Goal: Task Accomplishment & Management: Manage account settings

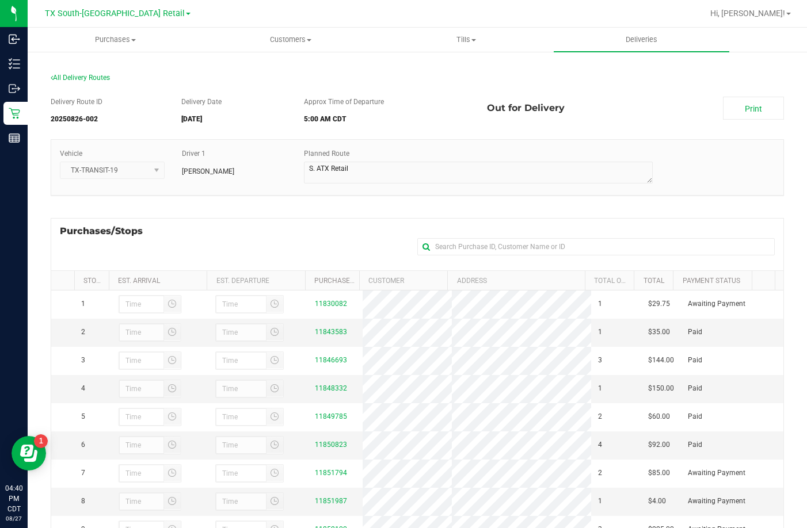
scroll to position [154, 0]
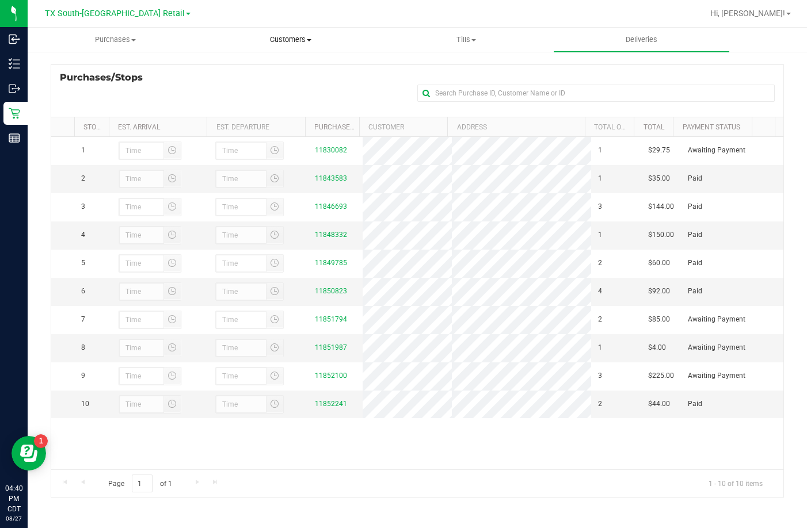
click at [290, 45] on uib-tab-heading "Customers All customers Add a new customer All physicians" at bounding box center [291, 39] width 174 height 23
click at [271, 63] on li "All customers" at bounding box center [290, 70] width 175 height 14
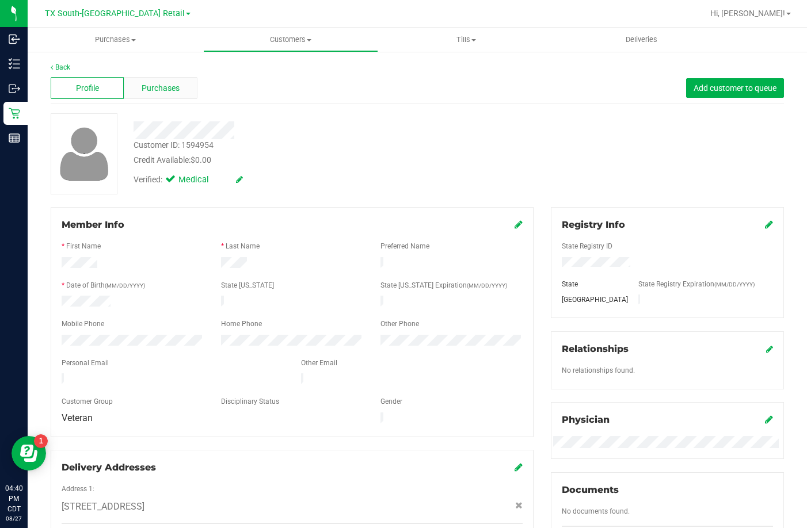
click at [154, 84] on span "Purchases" at bounding box center [161, 88] width 38 height 12
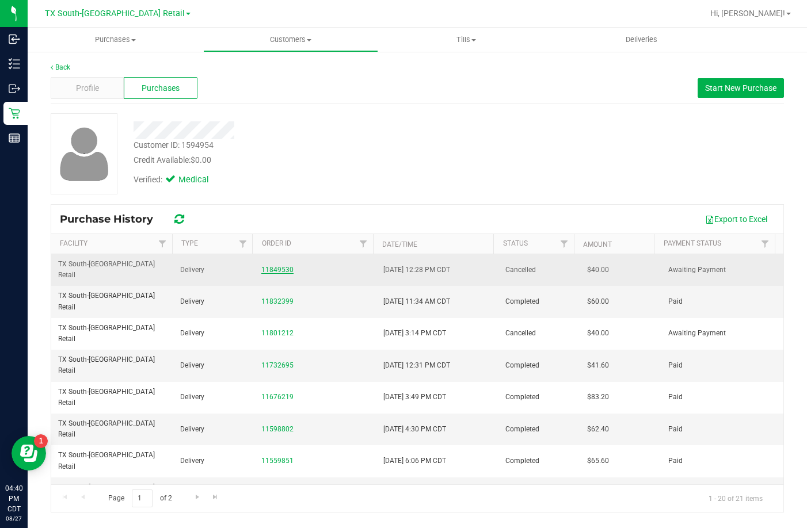
click at [273, 266] on link "11849530" at bounding box center [277, 270] width 32 height 8
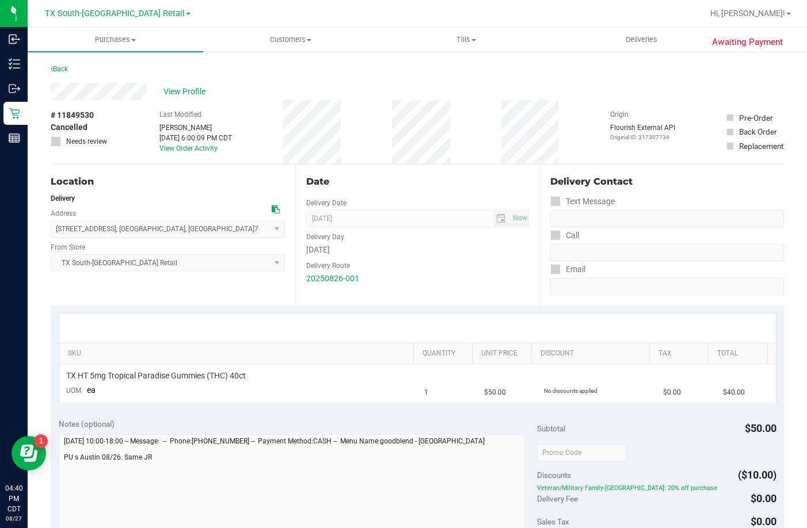
drag, startPoint x: 168, startPoint y: 92, endPoint x: 119, endPoint y: 57, distance: 60.7
click at [119, 57] on div "Awaiting Payment Back View Profile # 11849530 Cancelled Needs review Last Modif…" at bounding box center [417, 469] width 779 height 836
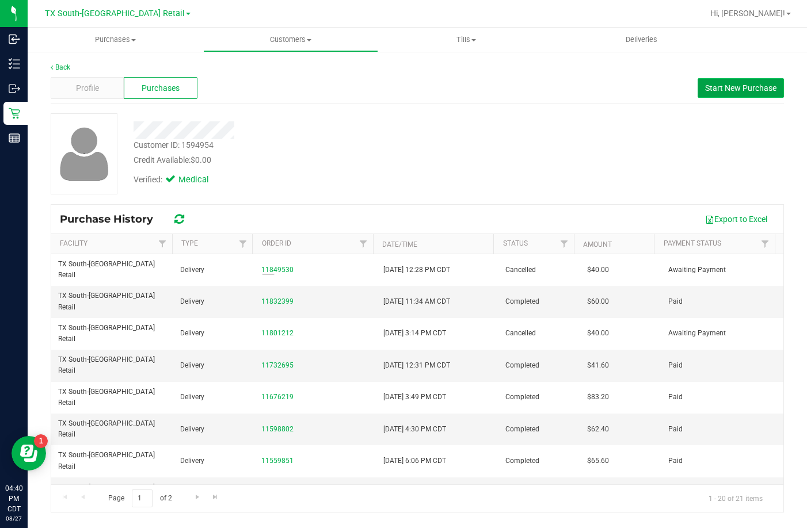
click at [711, 83] on span "Start New Purchase" at bounding box center [740, 87] width 71 height 9
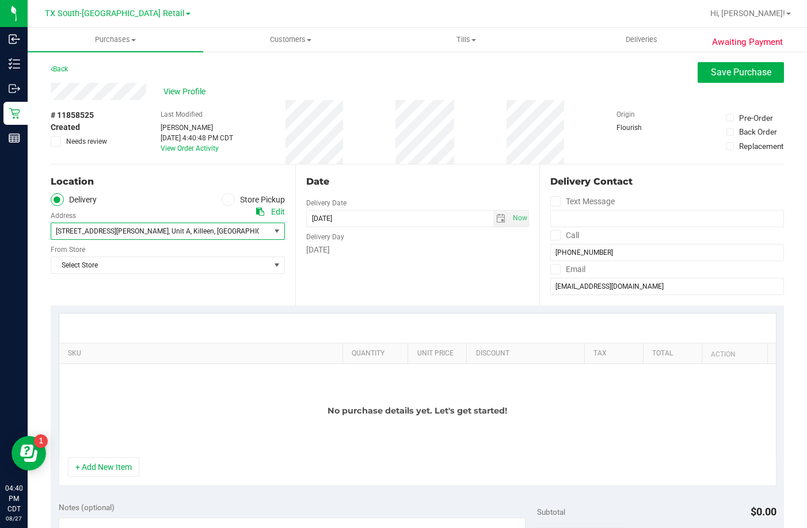
click at [114, 223] on span "2200 Wright Way Apt A , Unit A , Killeen , TX 76543" at bounding box center [155, 231] width 208 height 16
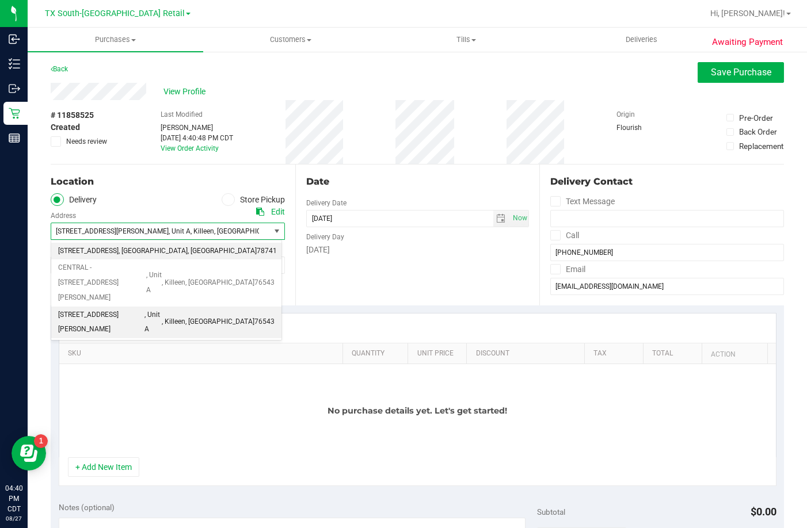
click at [106, 250] on span "7105 E. Riverside Dr" at bounding box center [88, 251] width 60 height 15
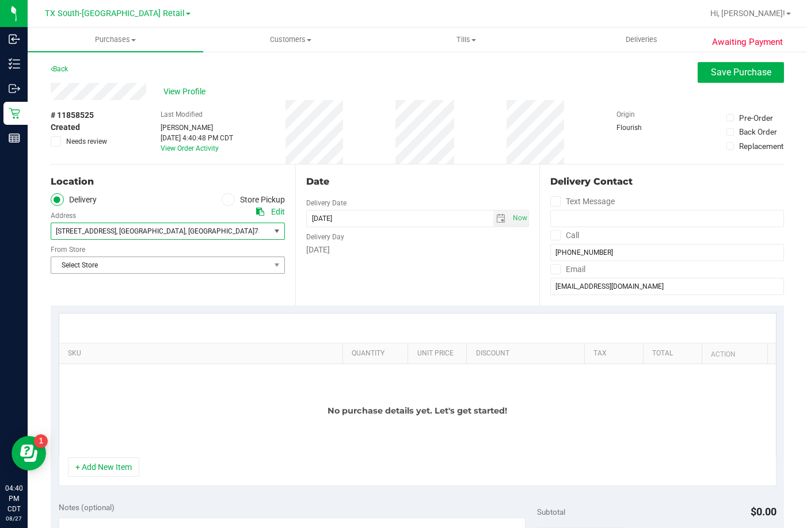
click at [97, 264] on span "Select Store" at bounding box center [160, 265] width 219 height 16
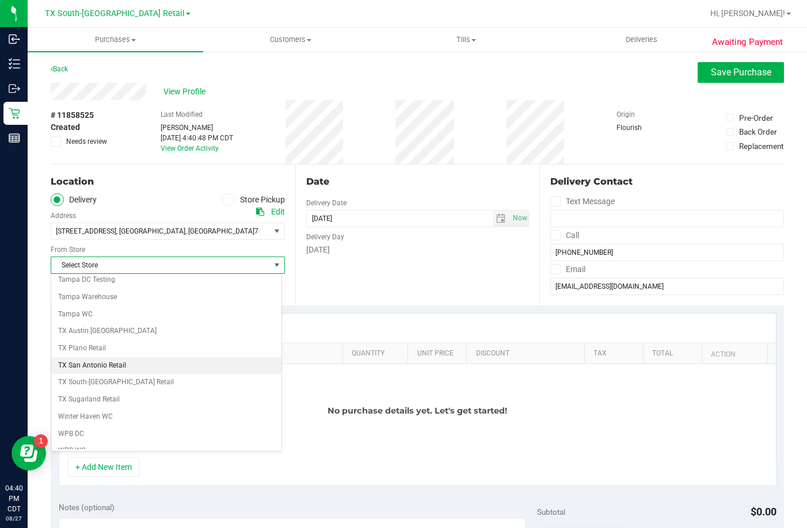
scroll to position [836, 0]
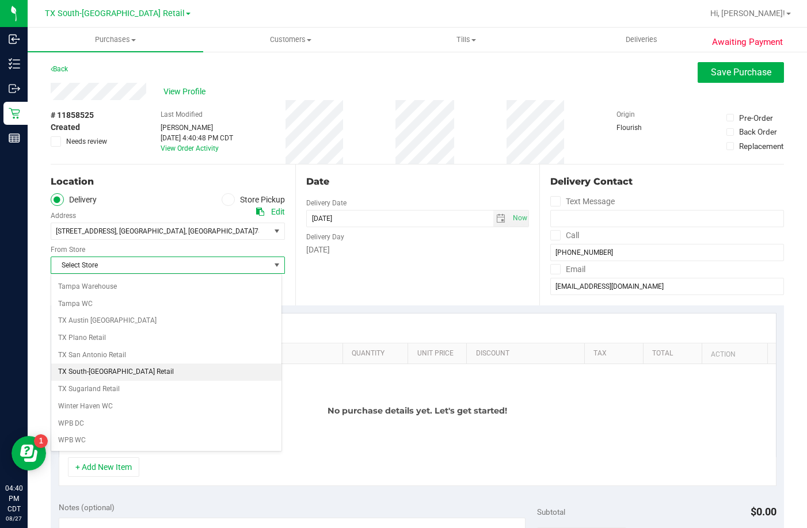
click at [113, 371] on li "TX South-[GEOGRAPHIC_DATA] Retail" at bounding box center [166, 372] width 230 height 17
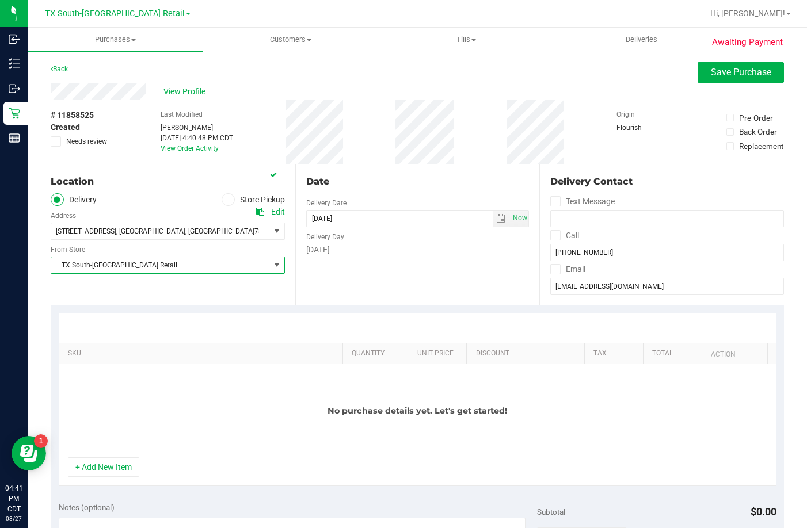
click at [191, 371] on div "No purchase details yet. Let's get started!" at bounding box center [417, 410] width 716 height 93
click at [496, 219] on span "select" at bounding box center [500, 218] width 9 height 9
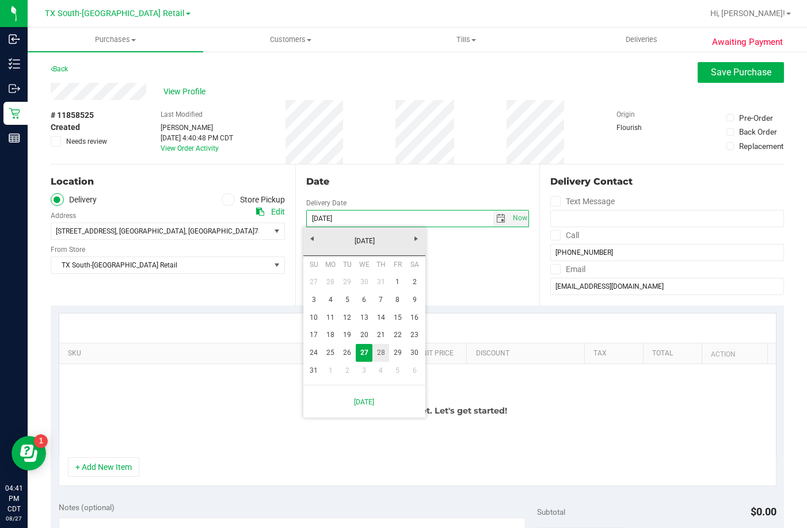
click at [381, 353] on link "28" at bounding box center [380, 353] width 17 height 18
type input "08/28/2025"
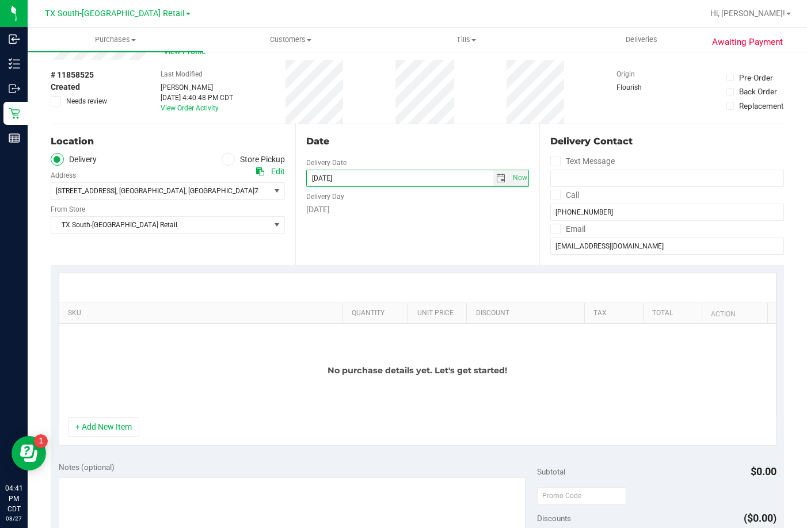
scroll to position [58, 0]
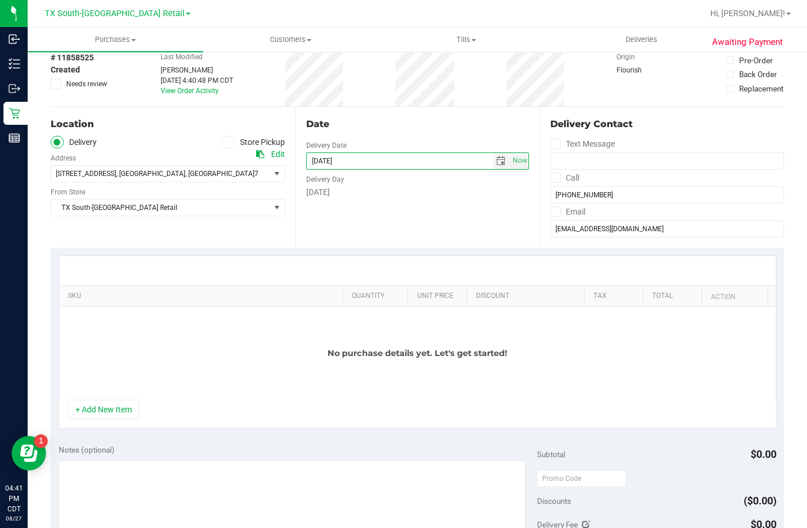
drag, startPoint x: 117, startPoint y: 405, endPoint x: 124, endPoint y: 392, distance: 14.9
click at [118, 406] on button "+ Add New Item" at bounding box center [103, 410] width 71 height 20
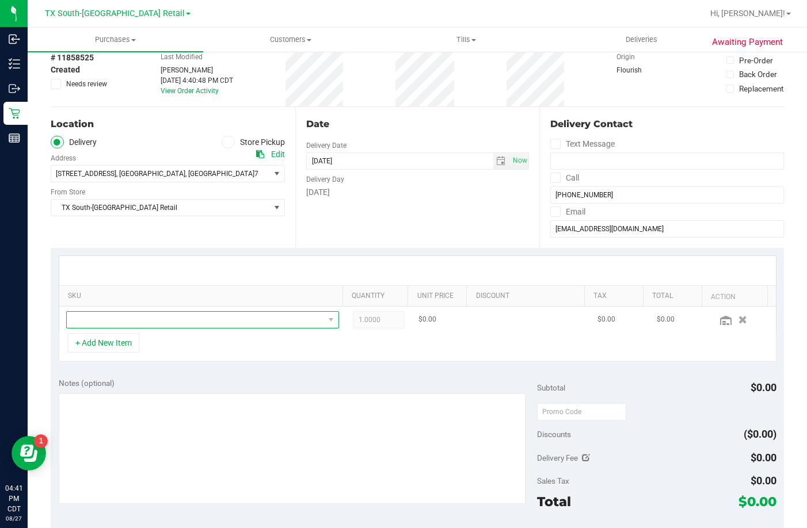
click at [160, 323] on span "NO DATA FOUND" at bounding box center [195, 320] width 257 height 16
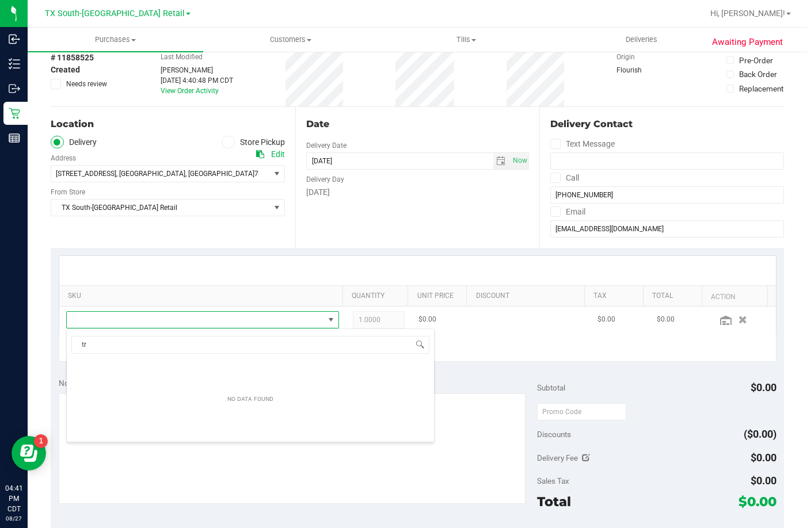
scroll to position [17, 262]
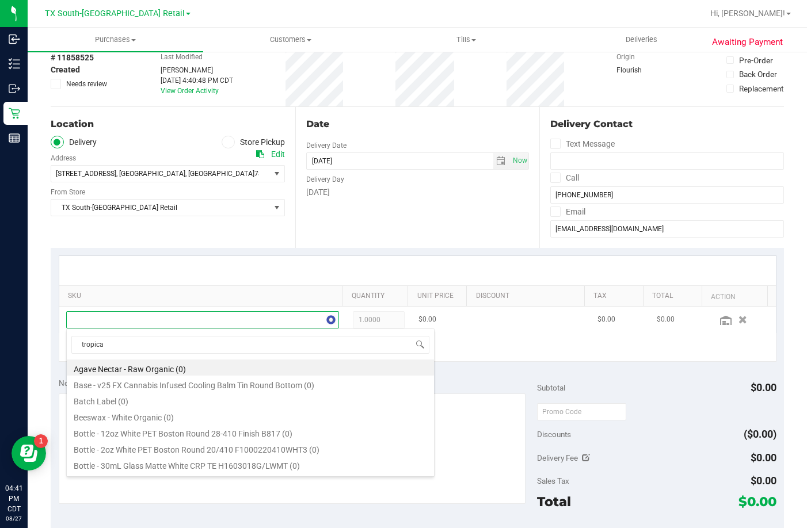
type input "tropical"
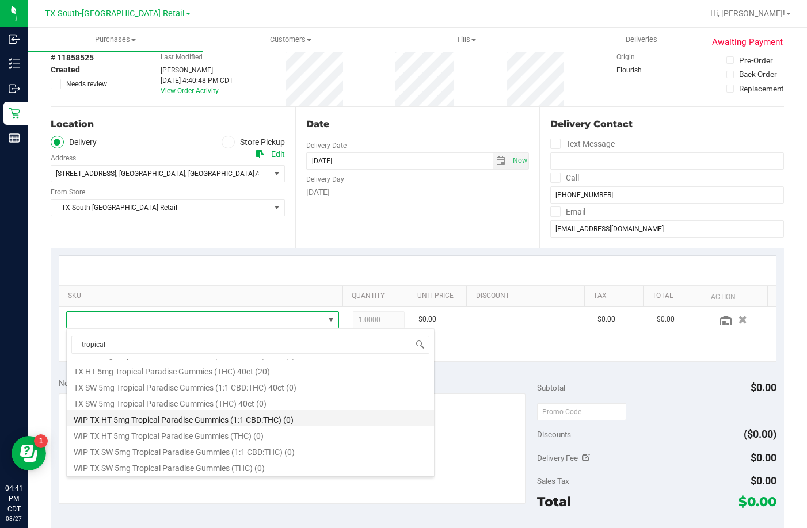
scroll to position [150, 0]
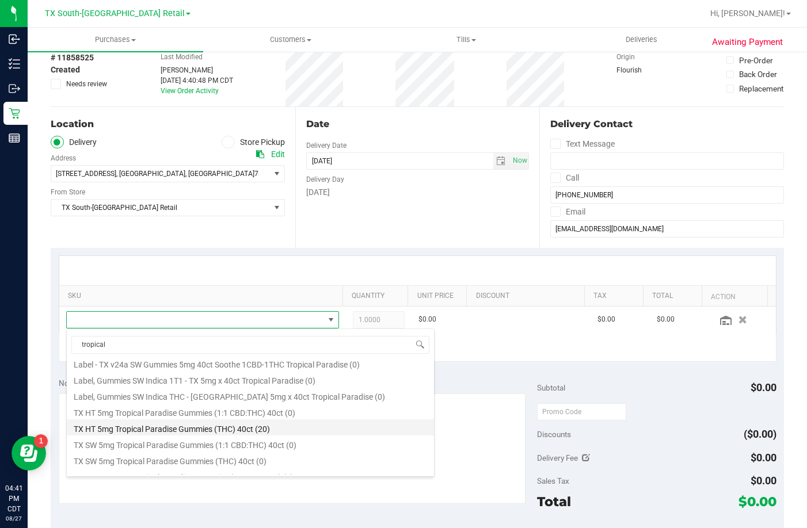
click at [219, 430] on li "TX HT 5mg Tropical Paradise Gummies (THC) 40ct (20)" at bounding box center [250, 427] width 367 height 16
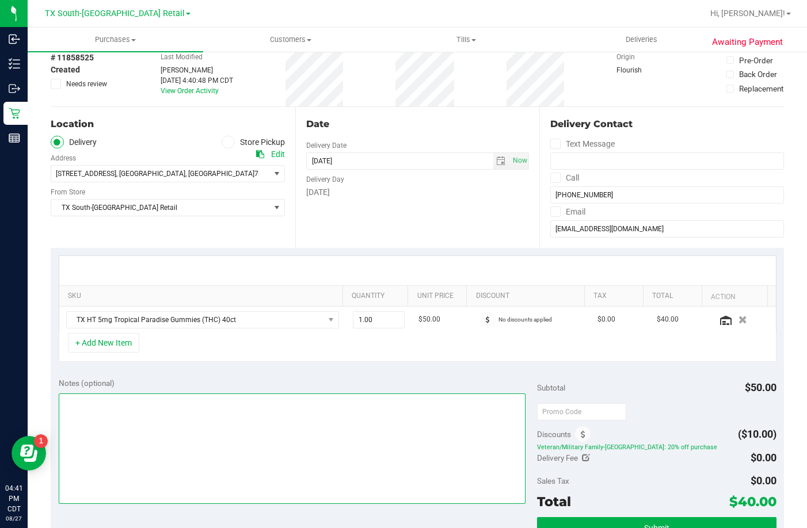
click at [182, 414] on textarea at bounding box center [292, 449] width 467 height 110
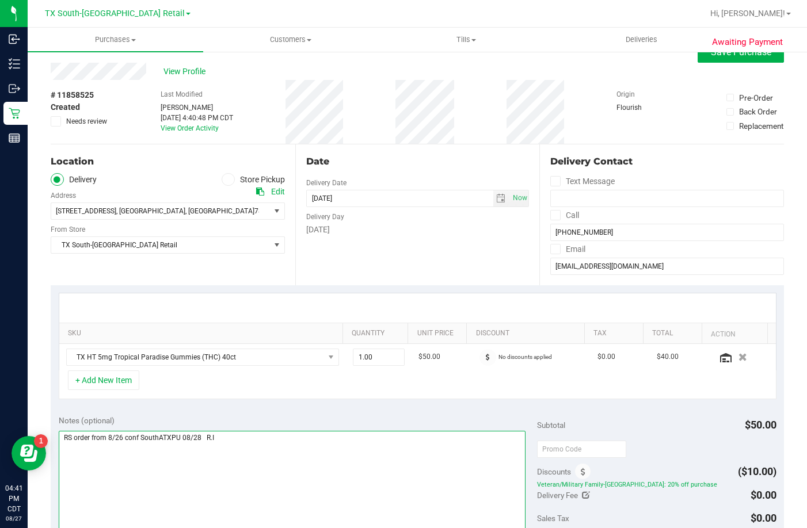
scroll to position [0, 0]
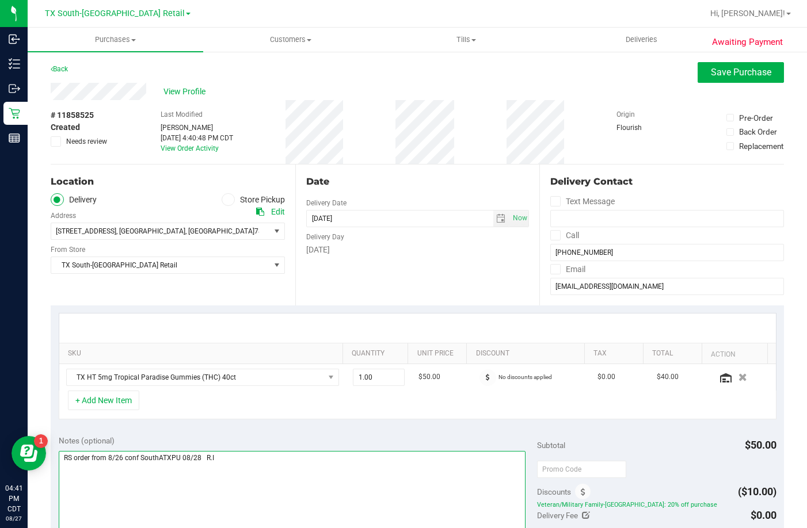
type textarea "RS order from 8/26 conf SouthATXPU 08/28 R.I"
click at [719, 71] on span "Save Purchase" at bounding box center [741, 72] width 60 height 11
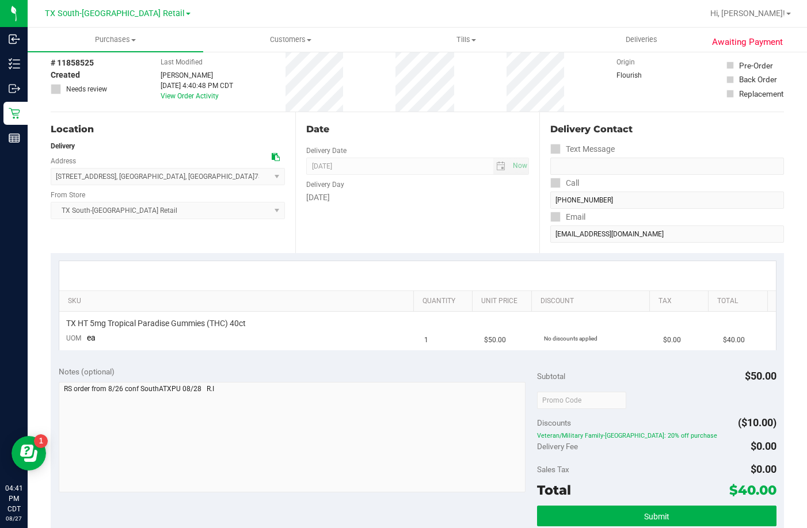
scroll to position [173, 0]
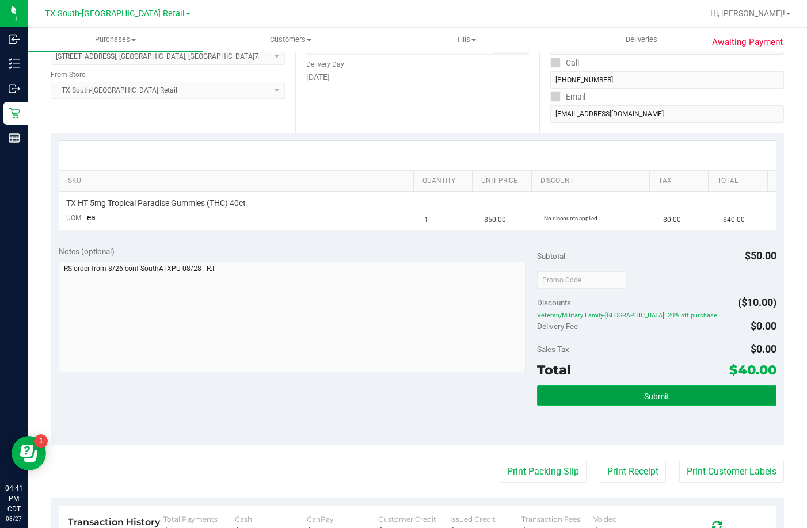
click at [692, 386] on button "Submit" at bounding box center [656, 395] width 239 height 21
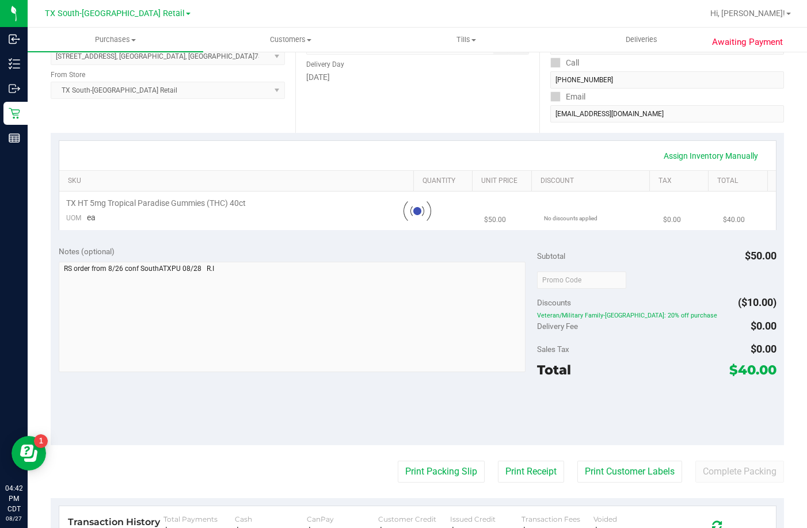
scroll to position [0, 0]
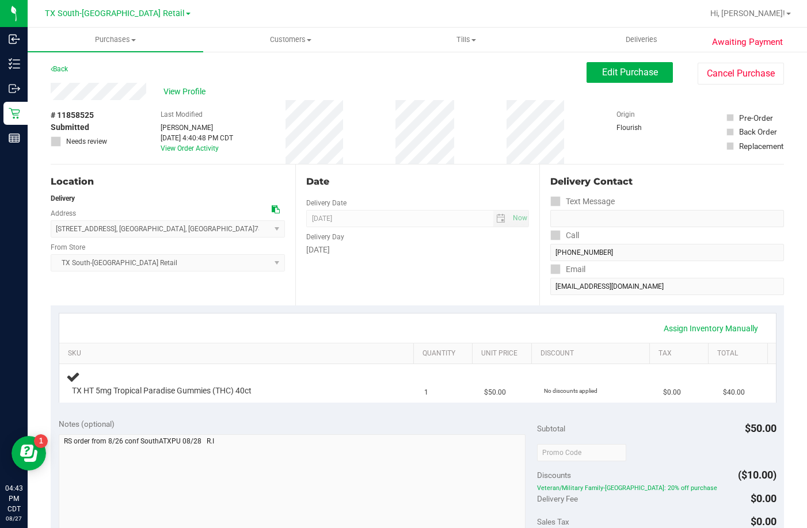
click at [382, 186] on div "Date" at bounding box center [417, 182] width 223 height 14
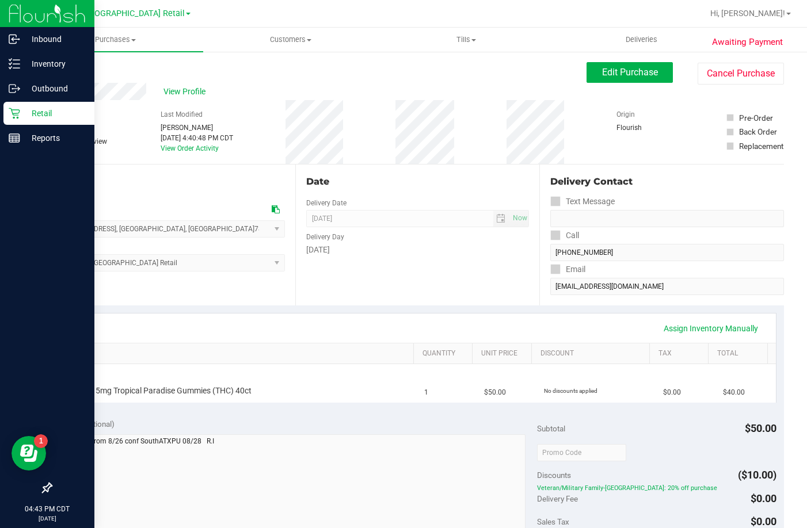
click at [22, 117] on p "Retail" at bounding box center [54, 113] width 69 height 14
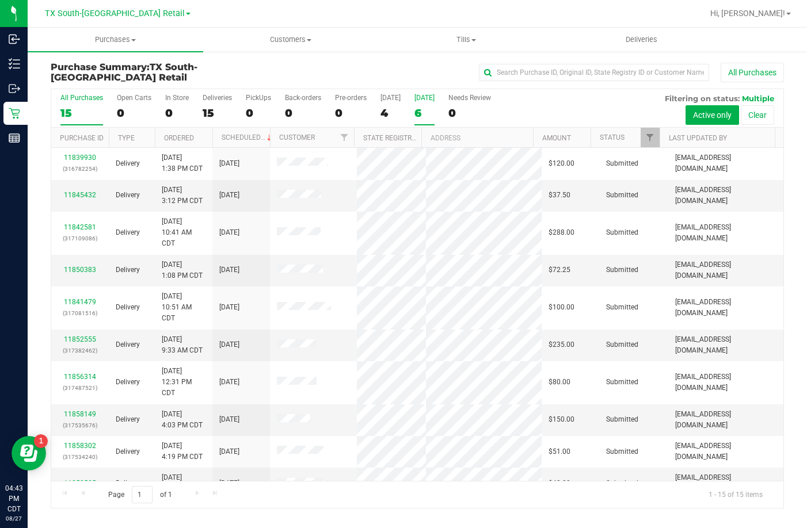
click at [432, 109] on div "6" at bounding box center [424, 112] width 20 height 13
click at [0, 0] on input "Tomorrow 6" at bounding box center [0, 0] width 0 height 0
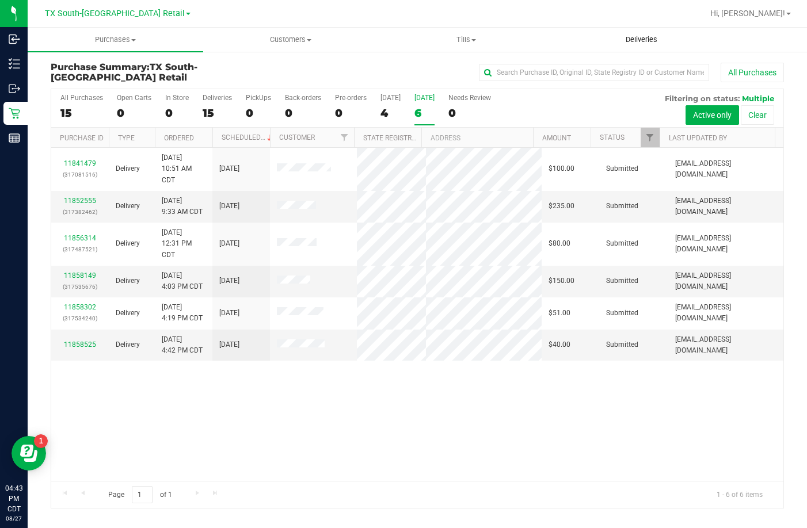
click at [641, 31] on uib-tab-heading "Deliveries" at bounding box center [641, 39] width 174 height 23
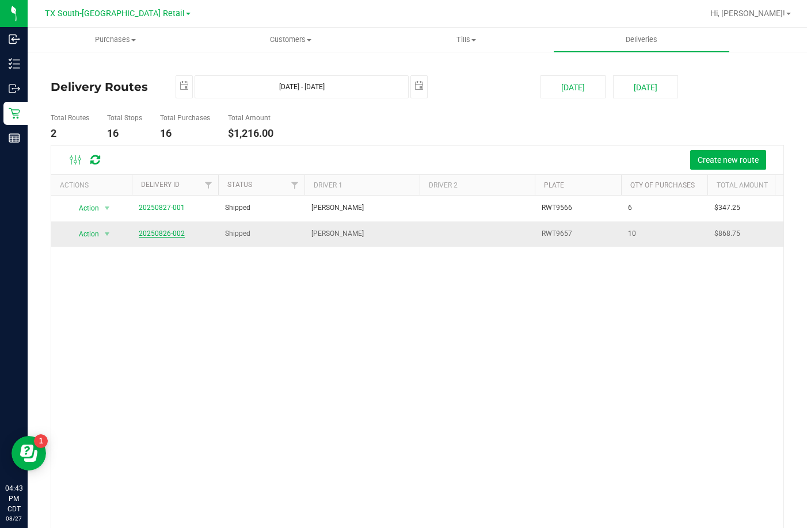
click at [169, 235] on link "20250826-002" at bounding box center [162, 234] width 46 height 8
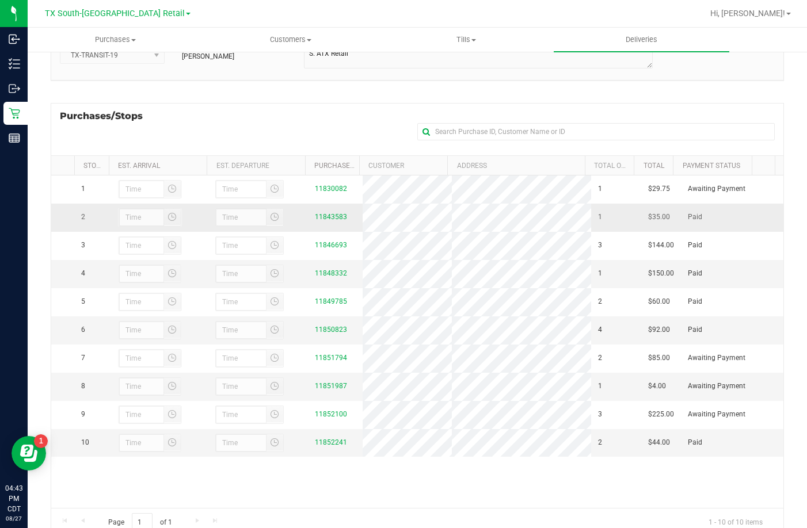
scroll to position [154, 0]
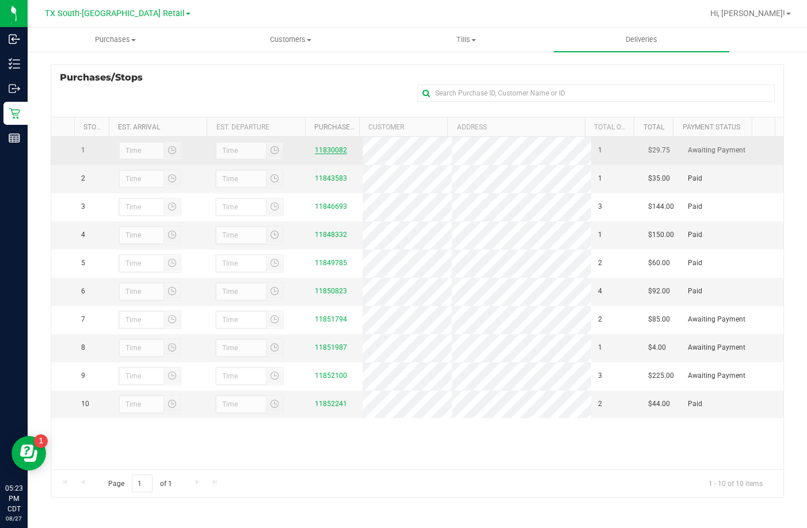
click at [322, 154] on link "11830082" at bounding box center [331, 150] width 32 height 8
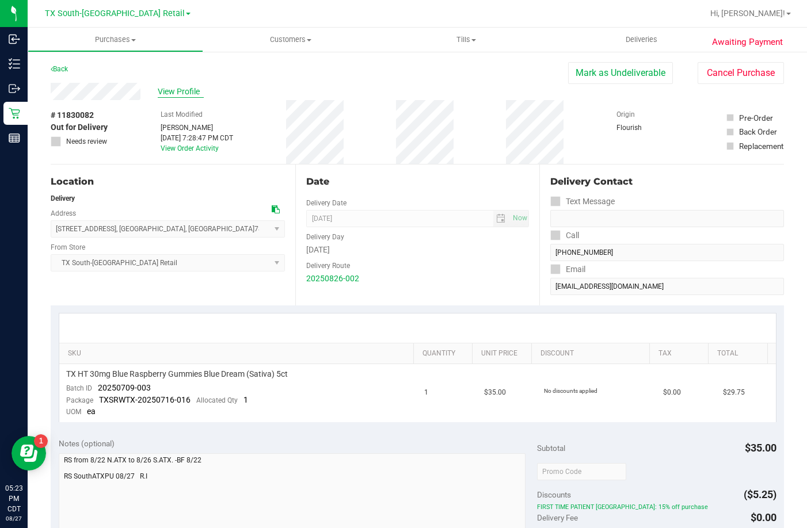
click at [184, 94] on span "View Profile" at bounding box center [181, 92] width 46 height 12
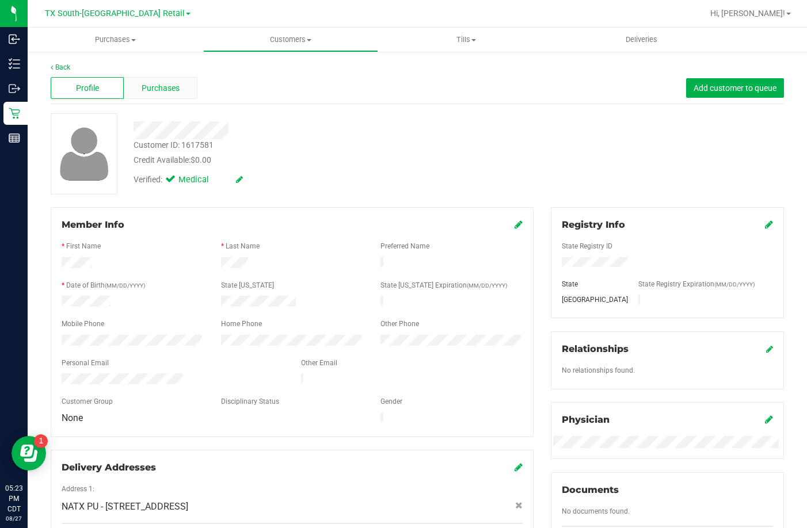
click at [155, 90] on span "Purchases" at bounding box center [161, 88] width 38 height 12
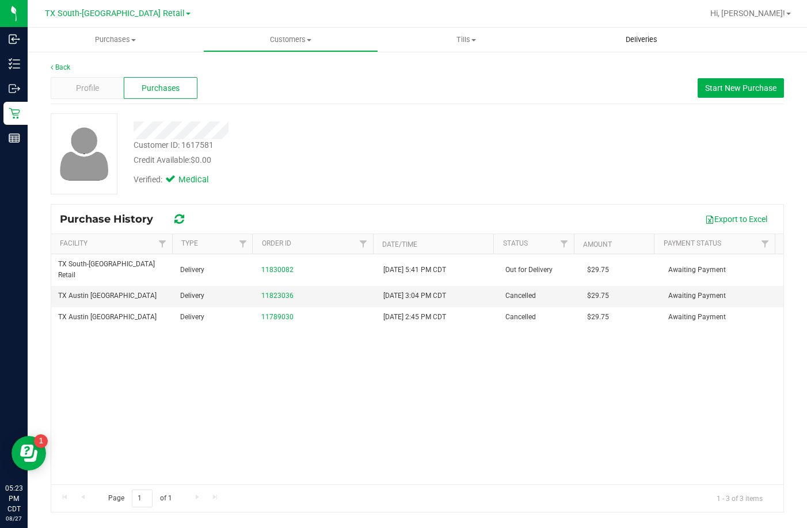
click at [653, 31] on uib-tab-heading "Deliveries" at bounding box center [640, 40] width 175 height 24
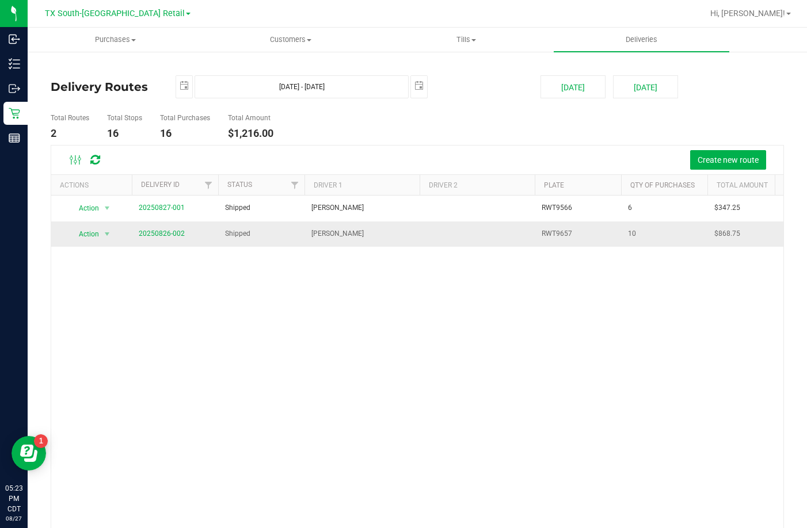
click at [158, 238] on span "20250826-002" at bounding box center [162, 233] width 46 height 11
click at [165, 229] on span "20250826-002" at bounding box center [162, 233] width 46 height 11
click at [167, 237] on link "20250826-002" at bounding box center [162, 234] width 46 height 8
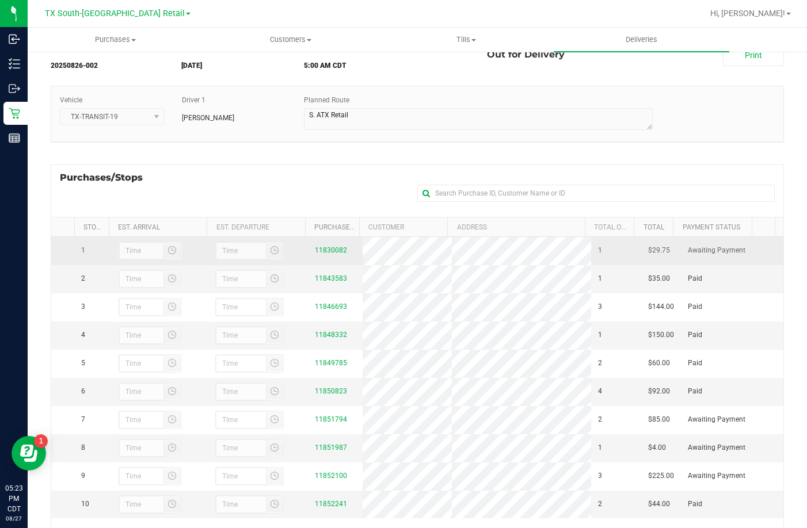
scroll to position [115, 0]
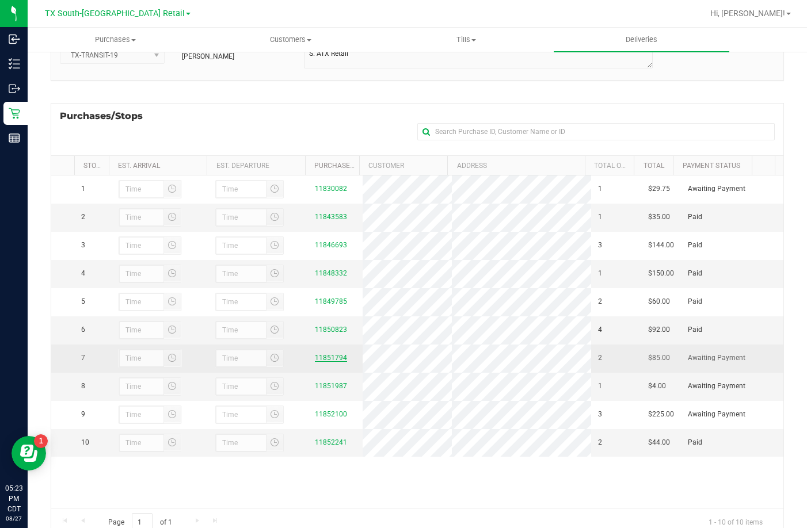
click at [327, 362] on link "11851794" at bounding box center [331, 358] width 32 height 8
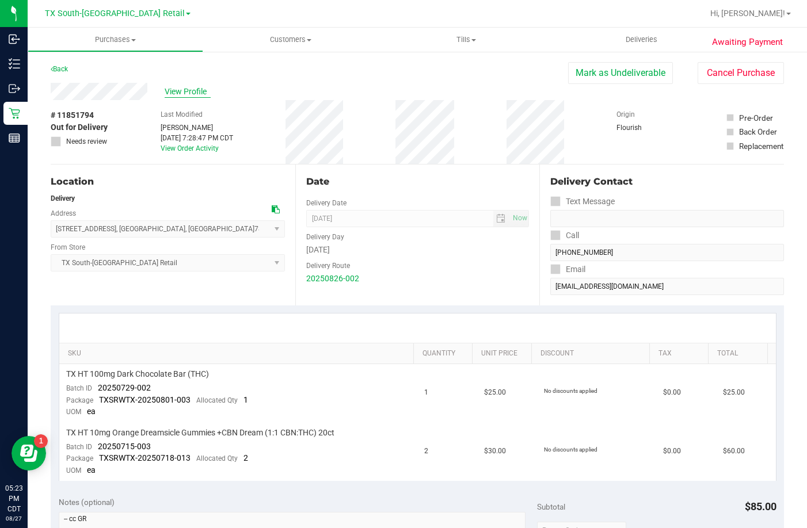
click at [181, 96] on span "View Profile" at bounding box center [188, 92] width 46 height 12
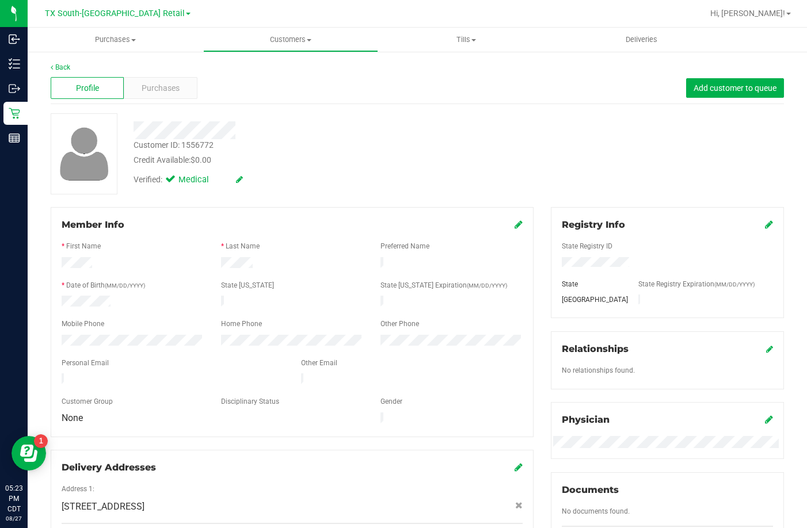
click at [170, 100] on div "Profile Purchases Add customer to queue" at bounding box center [417, 88] width 733 height 32
click at [171, 95] on div "Purchases" at bounding box center [160, 88] width 73 height 22
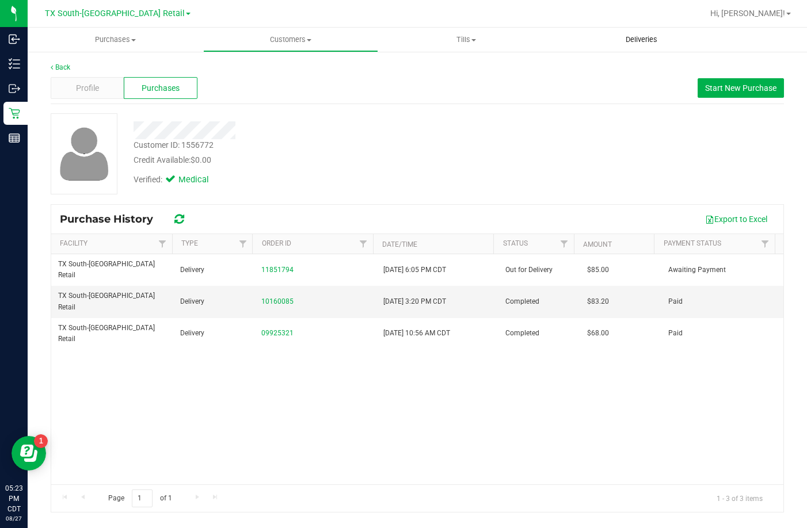
click at [636, 42] on span "Deliveries" at bounding box center [641, 40] width 63 height 10
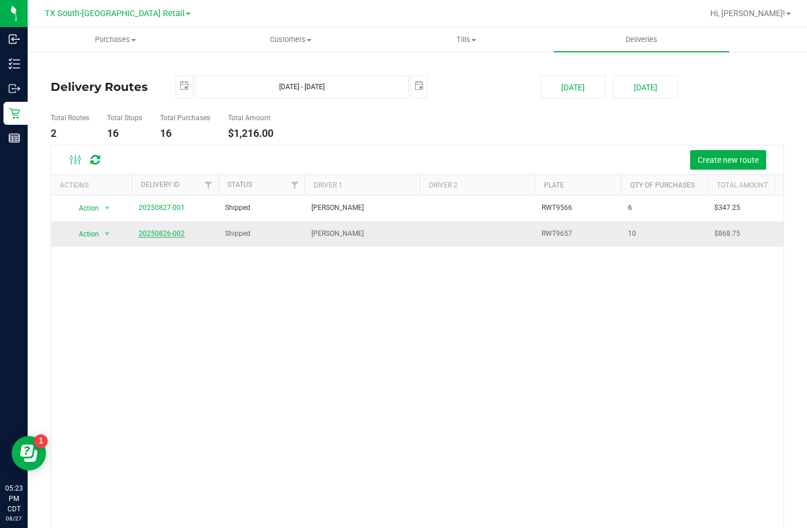
click at [163, 230] on link "20250826-002" at bounding box center [162, 234] width 46 height 8
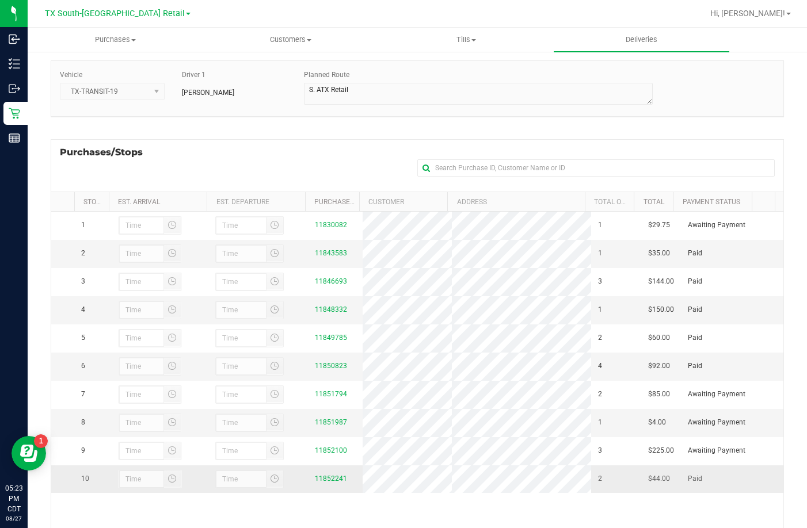
scroll to position [154, 0]
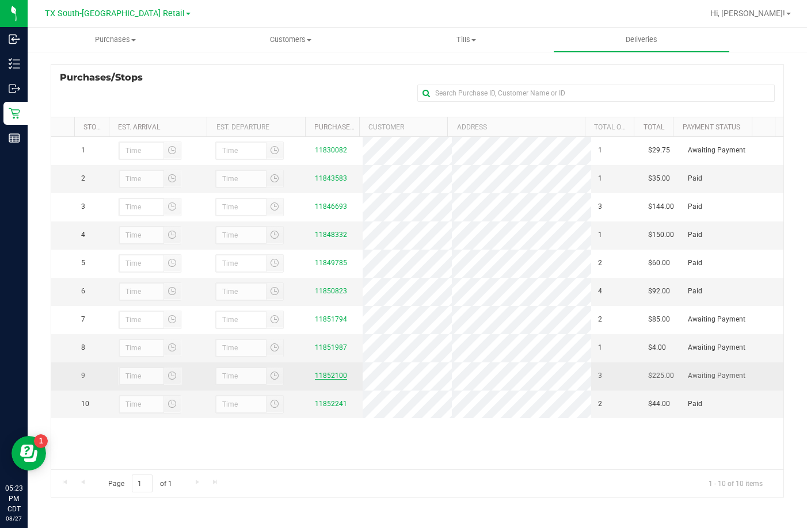
click at [326, 380] on link "11852100" at bounding box center [331, 376] width 32 height 8
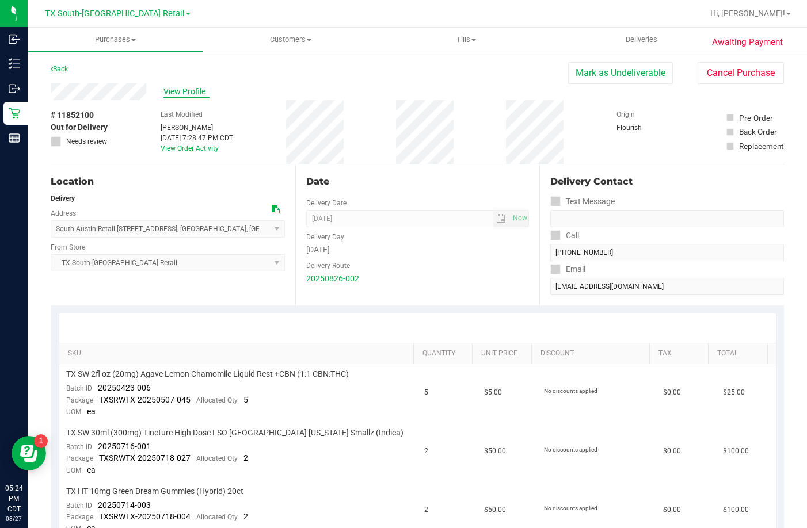
click at [166, 86] on span "View Profile" at bounding box center [186, 92] width 46 height 12
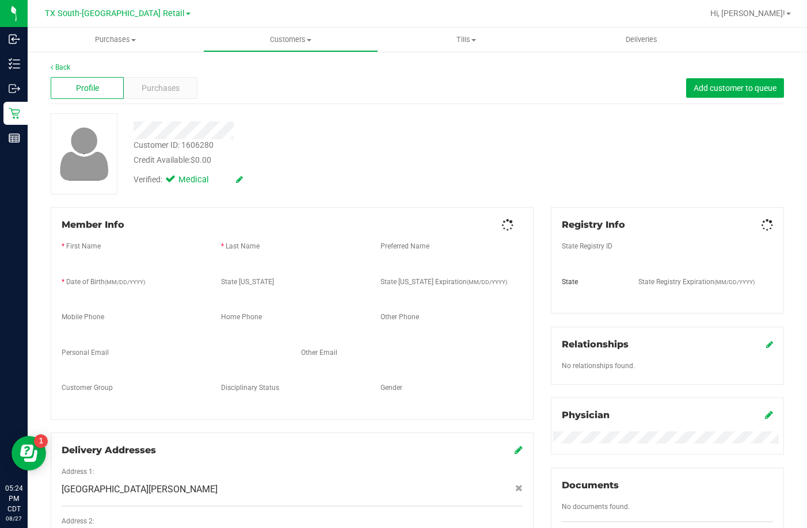
click at [165, 77] on div "Purchases" at bounding box center [160, 88] width 73 height 22
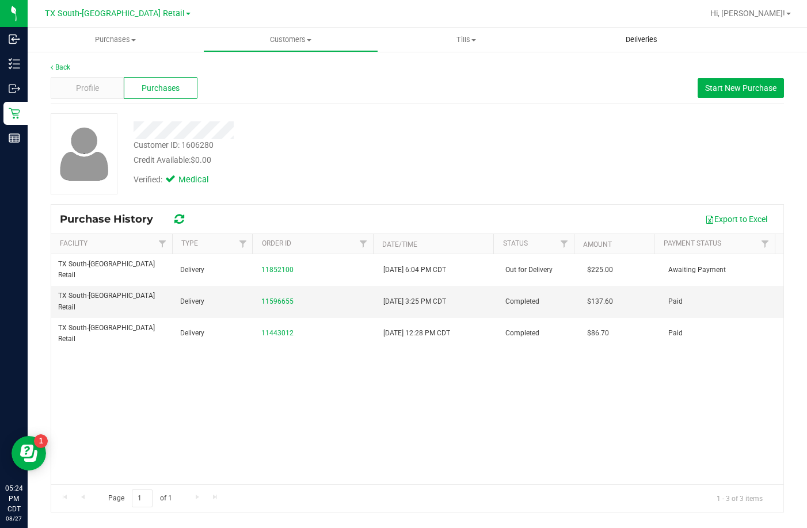
click at [647, 32] on uib-tab-heading "Deliveries" at bounding box center [640, 40] width 175 height 24
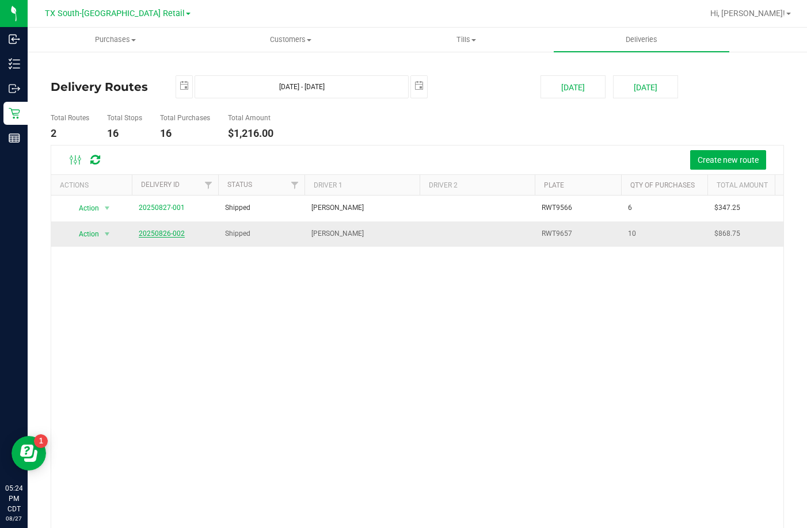
click at [178, 232] on link "20250826-002" at bounding box center [162, 234] width 46 height 8
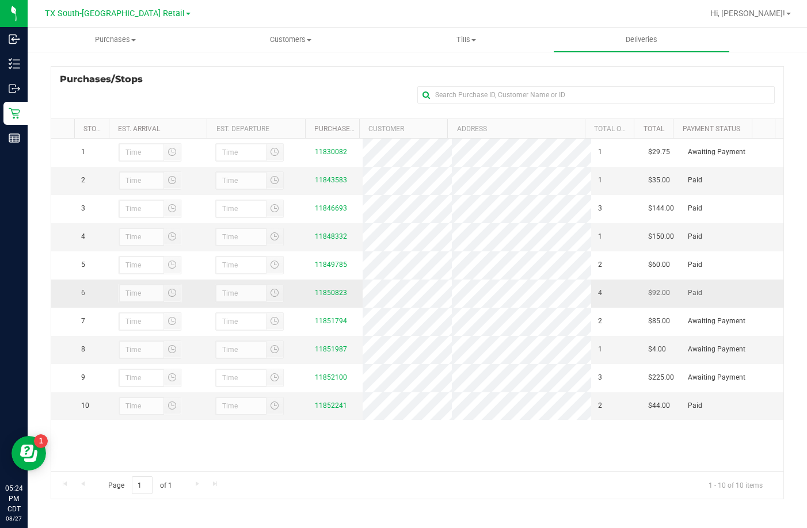
scroll to position [154, 0]
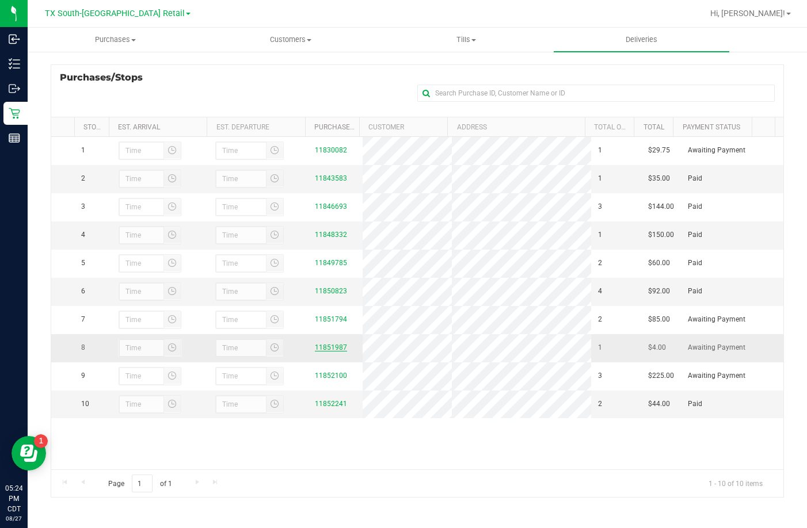
click at [329, 353] on div "11851987" at bounding box center [335, 347] width 41 height 11
click at [330, 352] on link "11851987" at bounding box center [331, 347] width 32 height 8
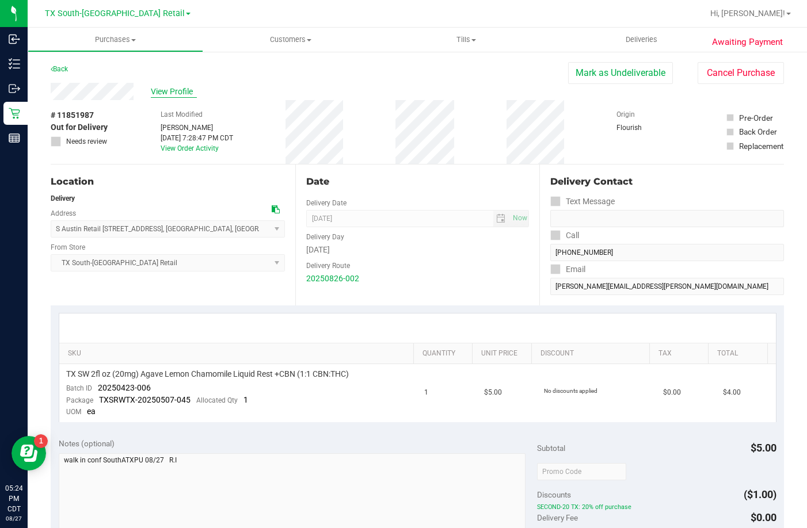
click at [160, 88] on span "View Profile" at bounding box center [174, 92] width 46 height 12
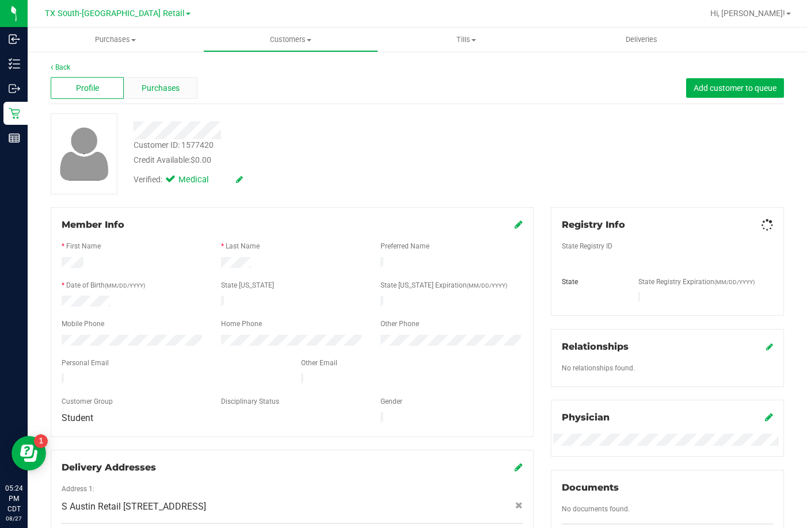
click at [178, 90] on div "Purchases" at bounding box center [160, 88] width 73 height 22
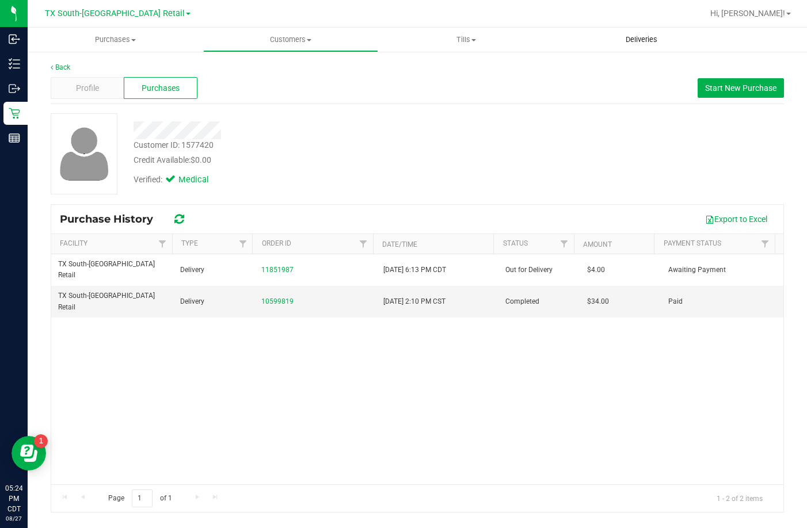
click at [633, 30] on uib-tab-heading "Deliveries" at bounding box center [640, 40] width 175 height 24
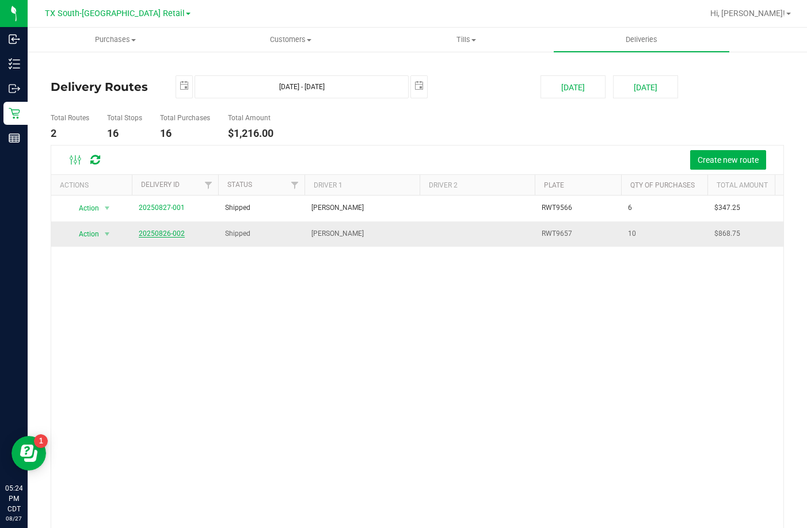
click at [147, 234] on link "20250826-002" at bounding box center [162, 234] width 46 height 8
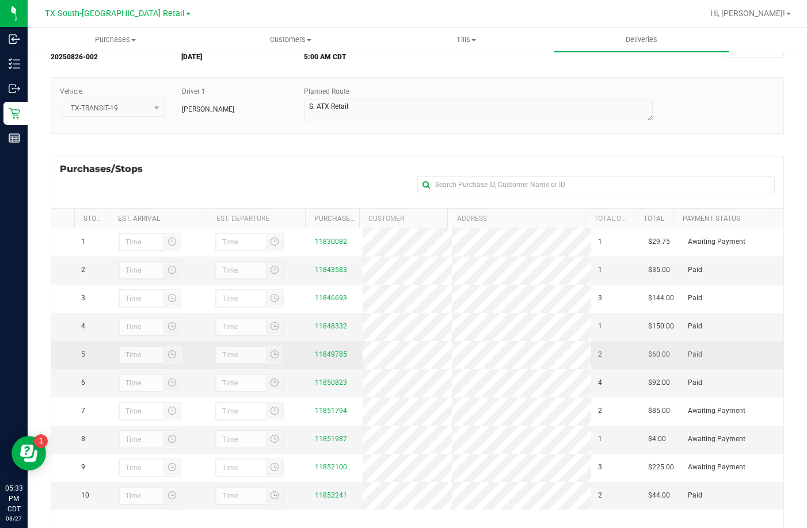
scroll to position [154, 0]
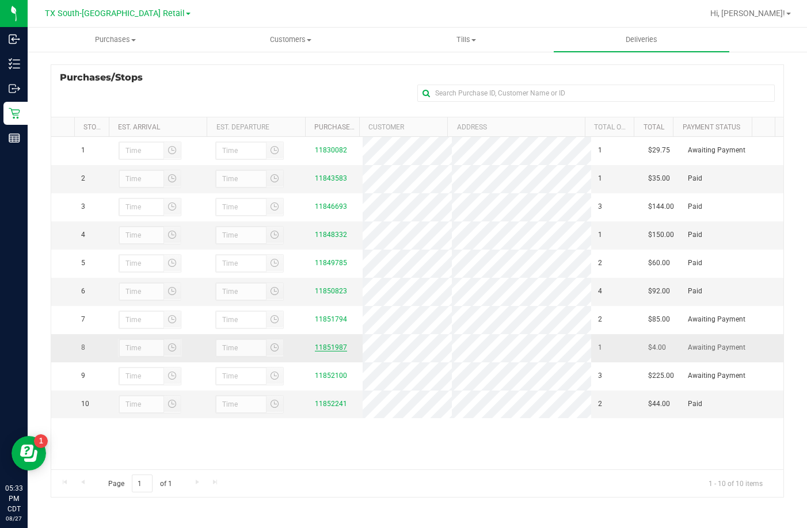
click at [333, 352] on link "11851987" at bounding box center [331, 347] width 32 height 8
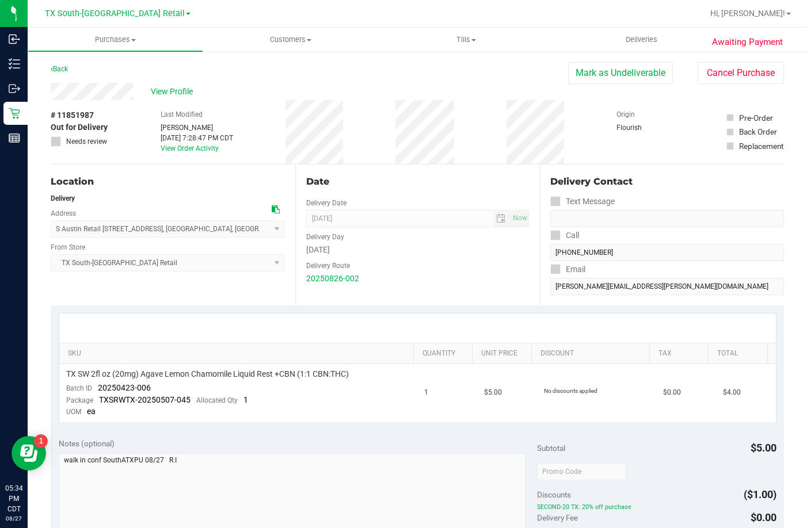
scroll to position [173, 0]
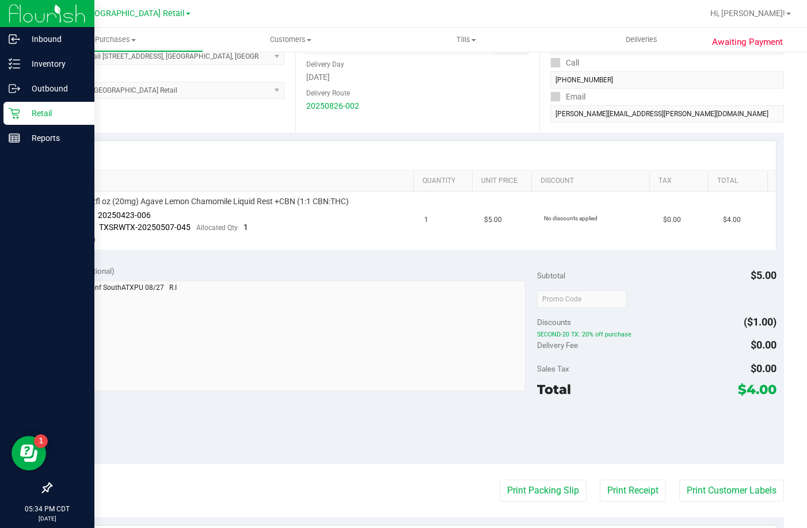
click at [14, 116] on icon at bounding box center [15, 114] width 12 height 12
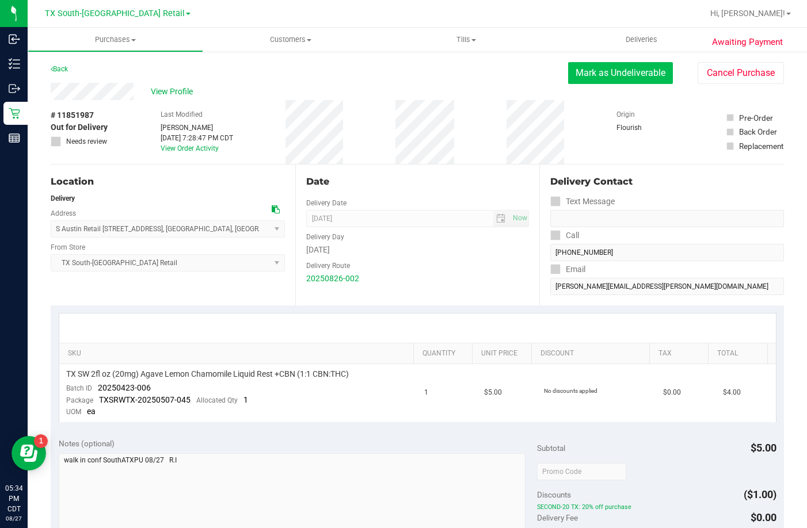
click at [632, 70] on button "Mark as Undeliverable" at bounding box center [620, 73] width 105 height 22
click at [597, 70] on button "Mark as Packed" at bounding box center [629, 73] width 86 height 22
click at [600, 68] on button "Send Back to Created" at bounding box center [622, 73] width 102 height 22
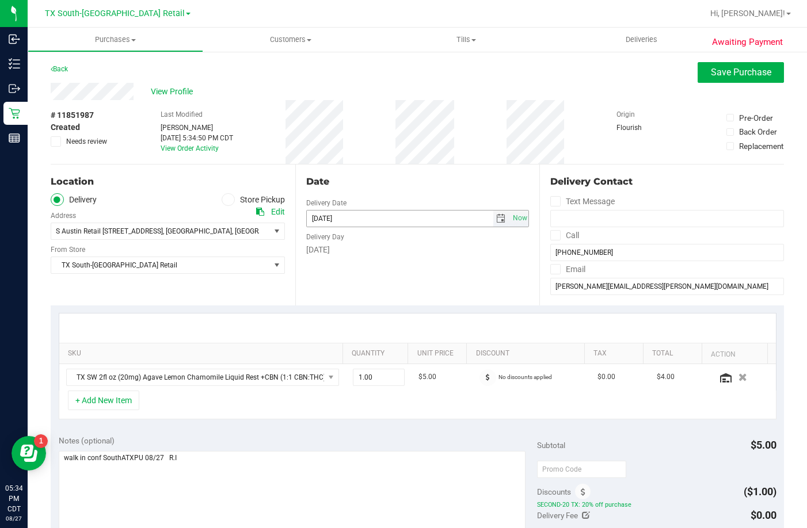
click at [496, 214] on span "select" at bounding box center [500, 218] width 9 height 9
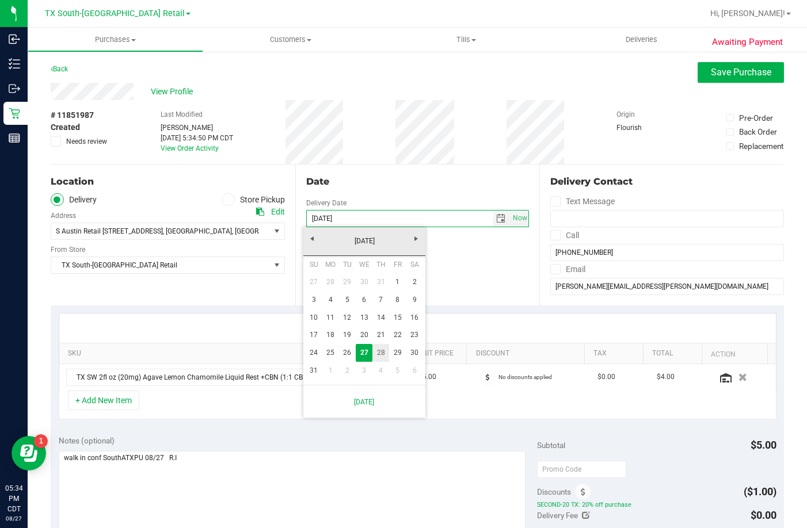
click at [377, 354] on link "28" at bounding box center [380, 353] width 17 height 18
type input "08/28/2025"
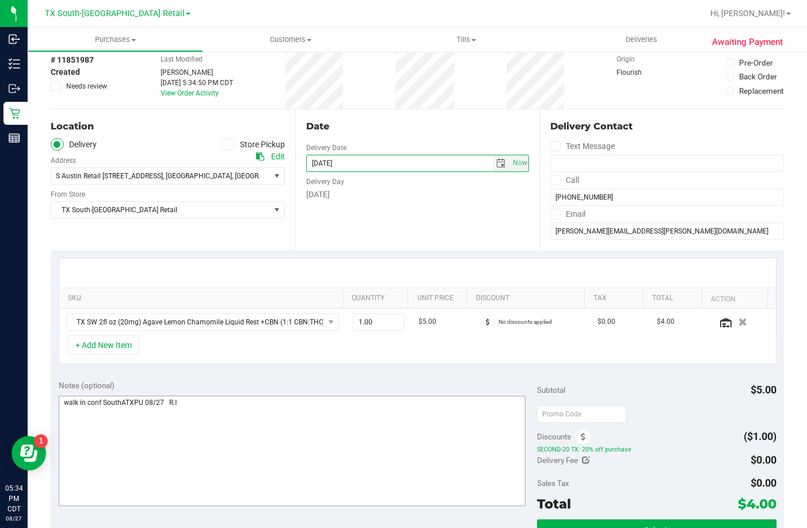
scroll to position [115, 0]
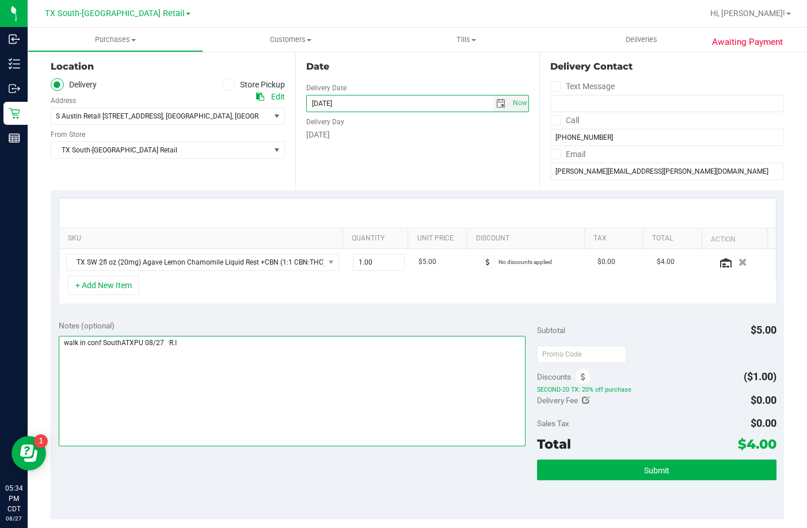
click at [204, 375] on textarea at bounding box center [292, 391] width 467 height 110
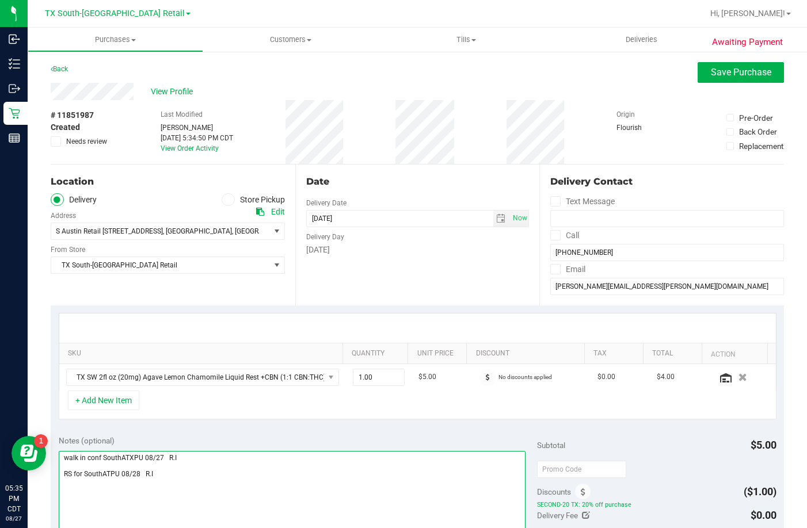
click at [111, 474] on textarea at bounding box center [292, 506] width 467 height 110
type textarea "walk in conf SouthATXPU 08/27 R.I RS for SouthATXPU 08/28 R.I"
click at [715, 81] on button "Save Purchase" at bounding box center [740, 72] width 86 height 21
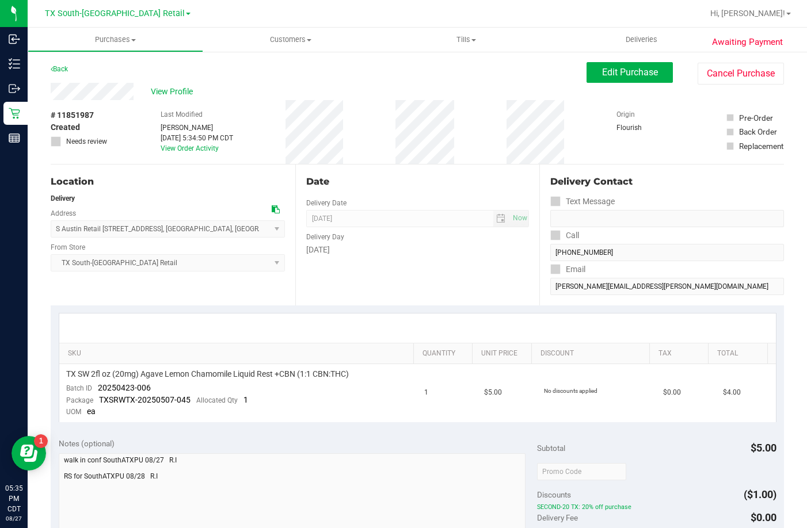
scroll to position [230, 0]
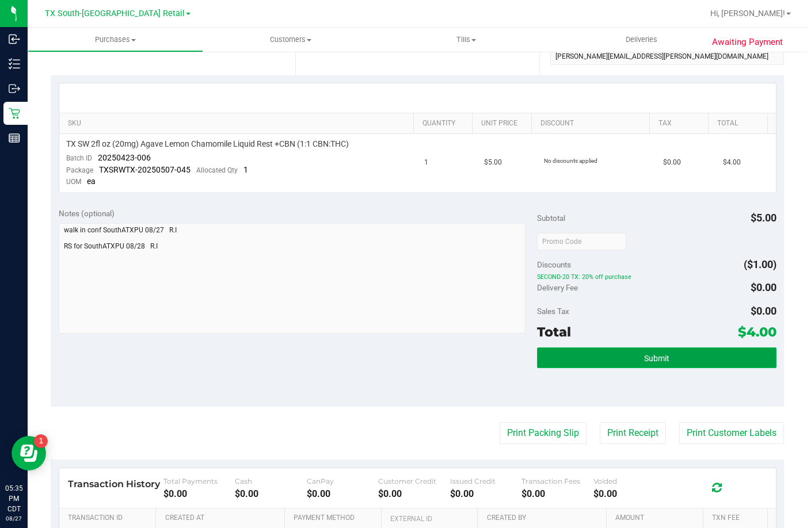
click at [626, 356] on button "Submit" at bounding box center [656, 358] width 239 height 21
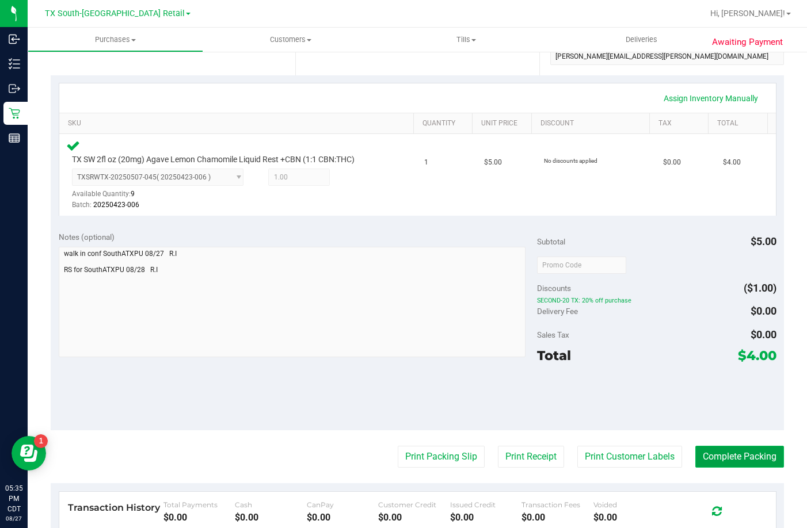
click at [717, 460] on button "Complete Packing" at bounding box center [739, 457] width 89 height 22
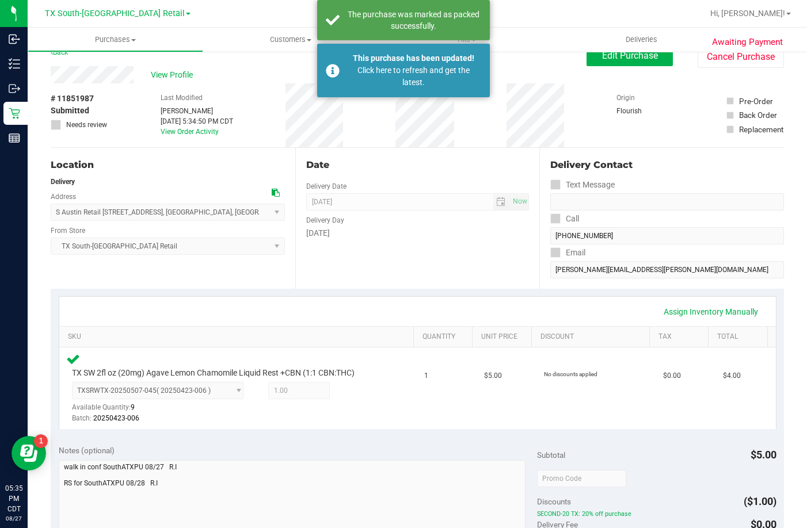
scroll to position [0, 0]
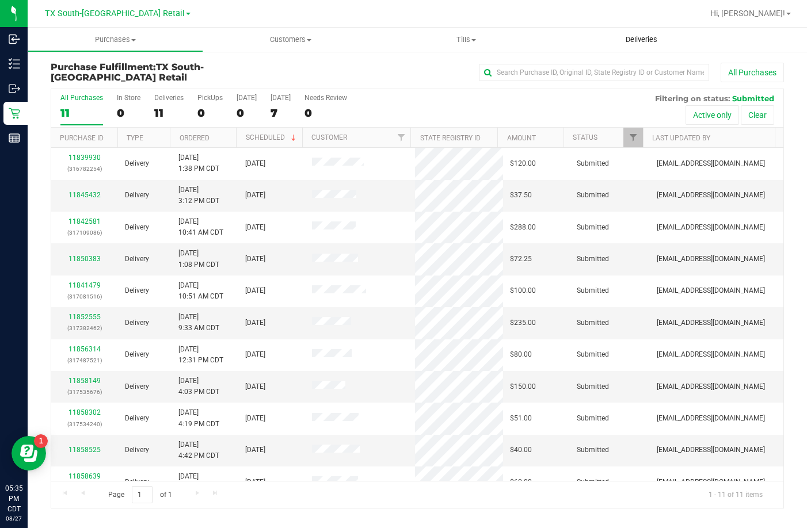
click at [638, 33] on uib-tab-heading "Deliveries" at bounding box center [640, 40] width 175 height 24
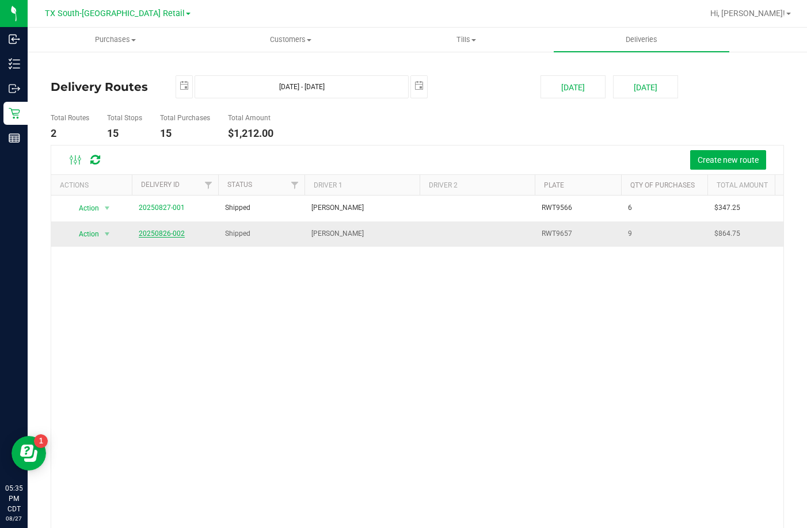
click at [178, 233] on link "20250826-002" at bounding box center [162, 234] width 46 height 8
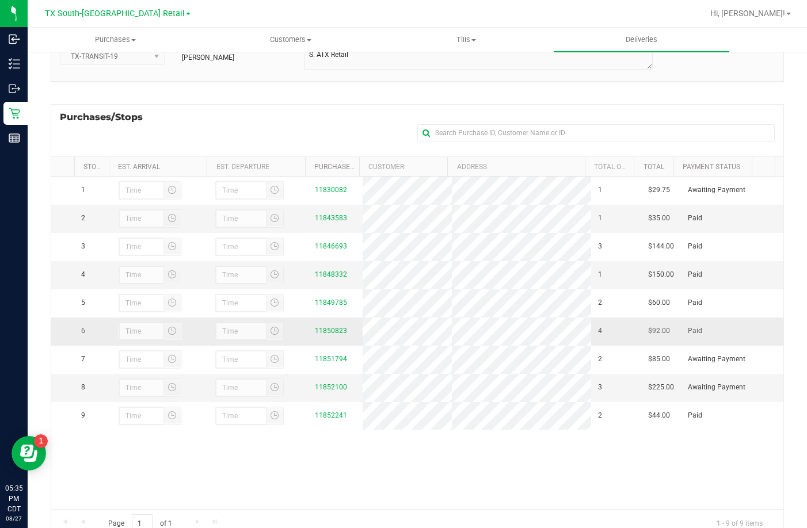
scroll to position [115, 0]
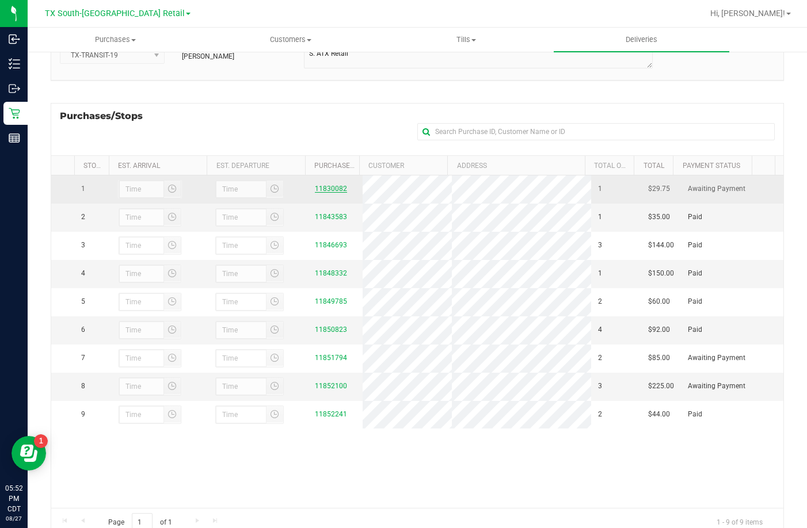
click at [339, 188] on link "11830082" at bounding box center [331, 189] width 32 height 8
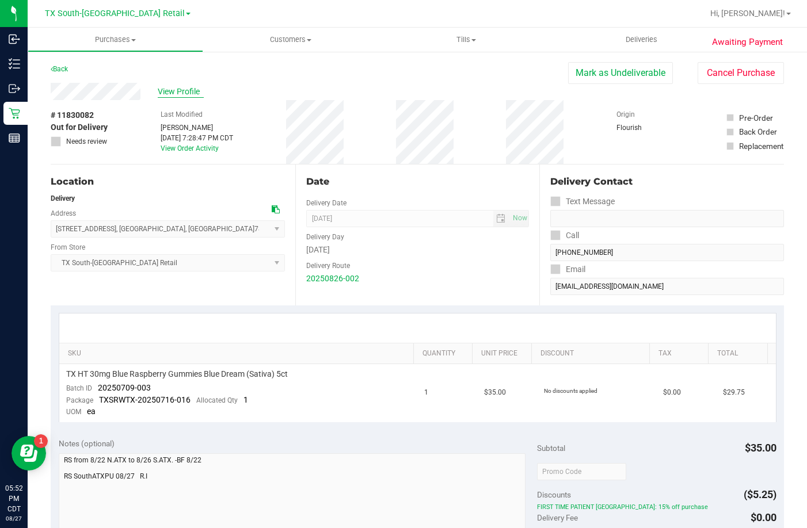
click at [185, 91] on span "View Profile" at bounding box center [181, 92] width 46 height 12
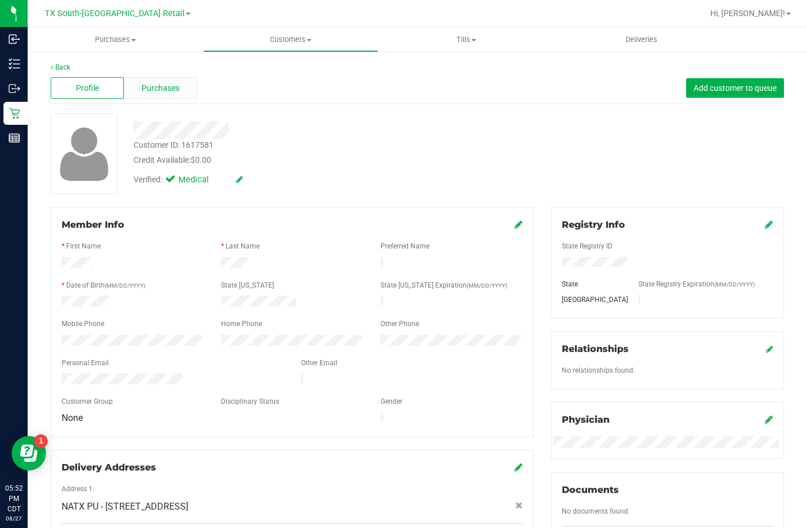
click at [162, 85] on span "Purchases" at bounding box center [161, 88] width 38 height 12
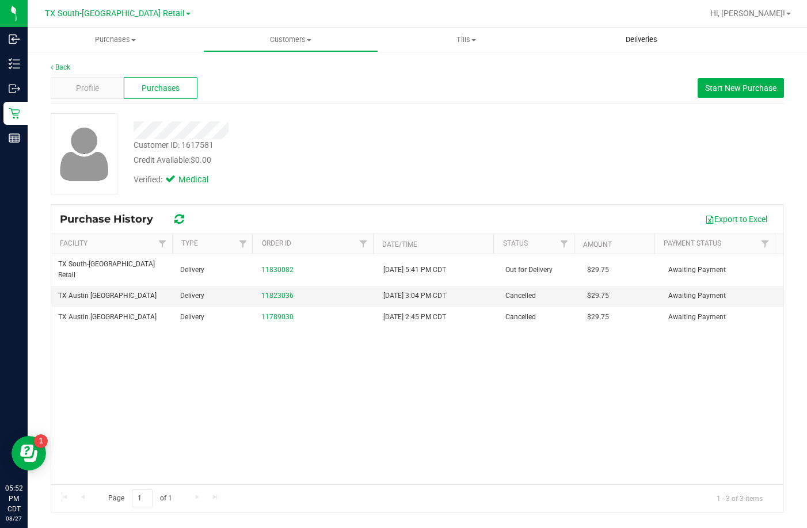
click at [619, 42] on span "Deliveries" at bounding box center [641, 40] width 63 height 10
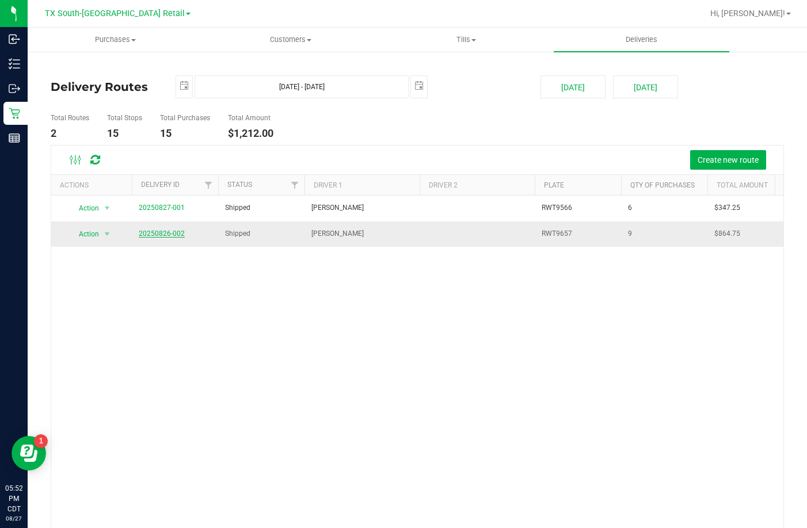
click at [154, 231] on link "20250826-002" at bounding box center [162, 234] width 46 height 8
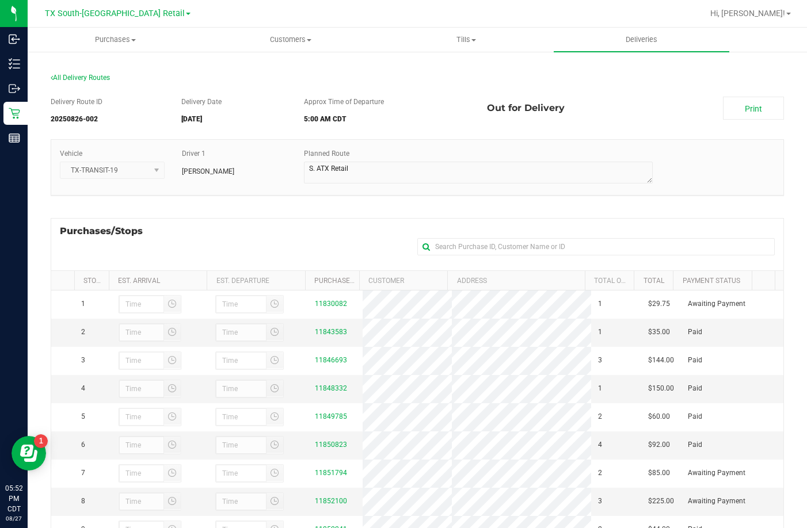
scroll to position [115, 0]
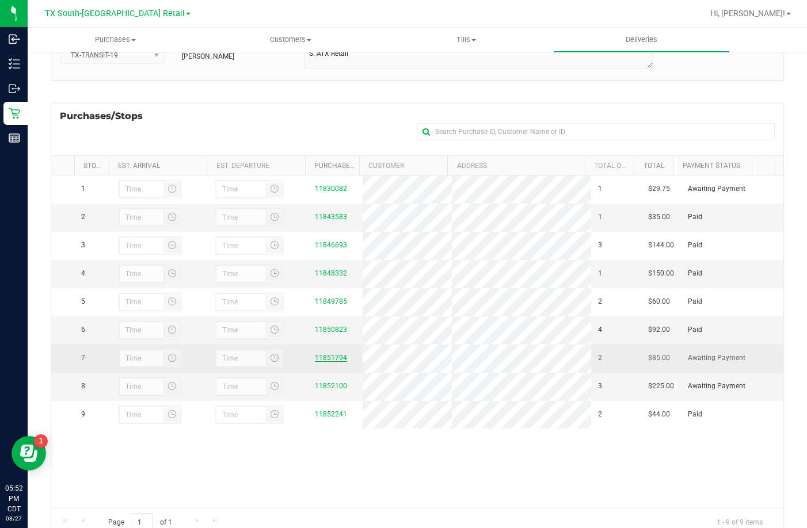
click at [315, 362] on link "11851794" at bounding box center [331, 358] width 32 height 8
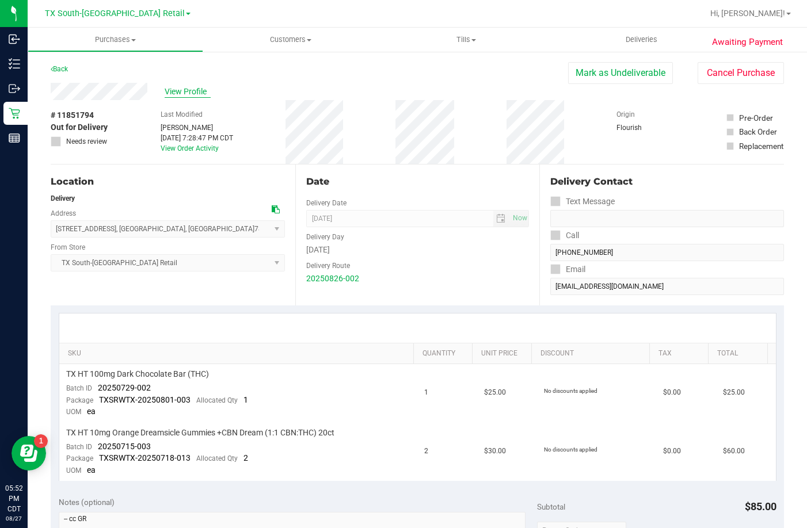
click at [192, 96] on span "View Profile" at bounding box center [188, 92] width 46 height 12
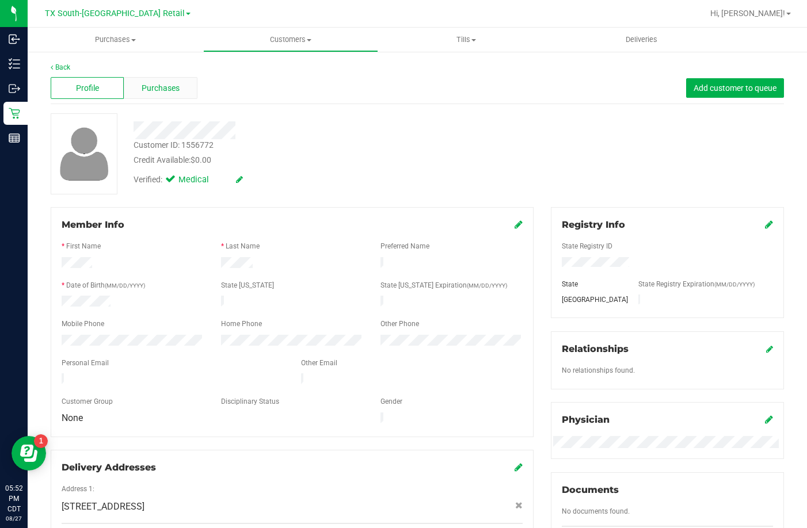
click at [136, 89] on div "Purchases" at bounding box center [160, 88] width 73 height 22
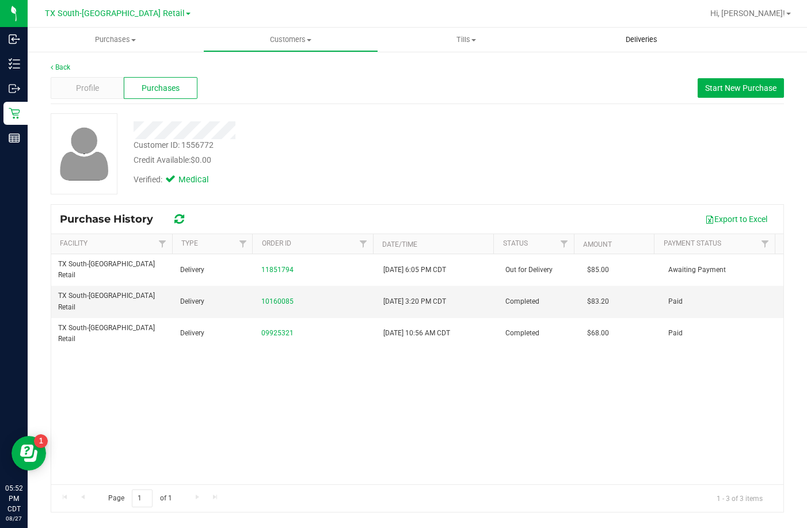
click at [636, 29] on uib-tab-heading "Deliveries" at bounding box center [640, 40] width 175 height 24
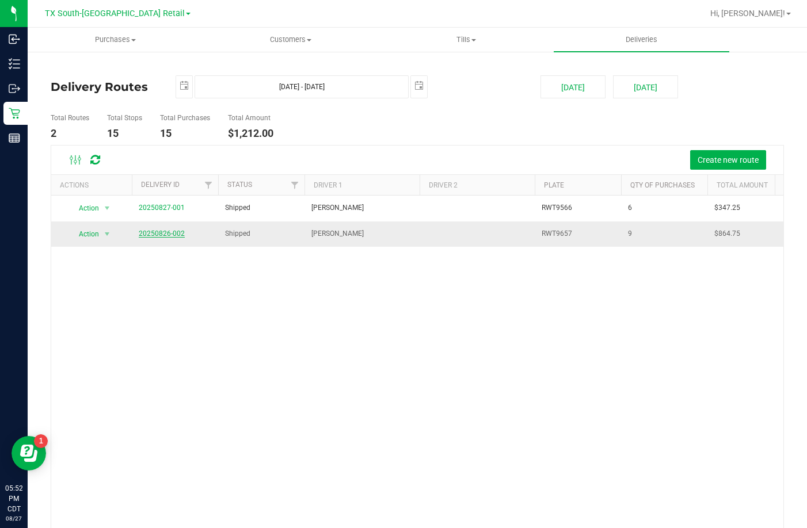
click at [178, 232] on link "20250826-002" at bounding box center [162, 234] width 46 height 8
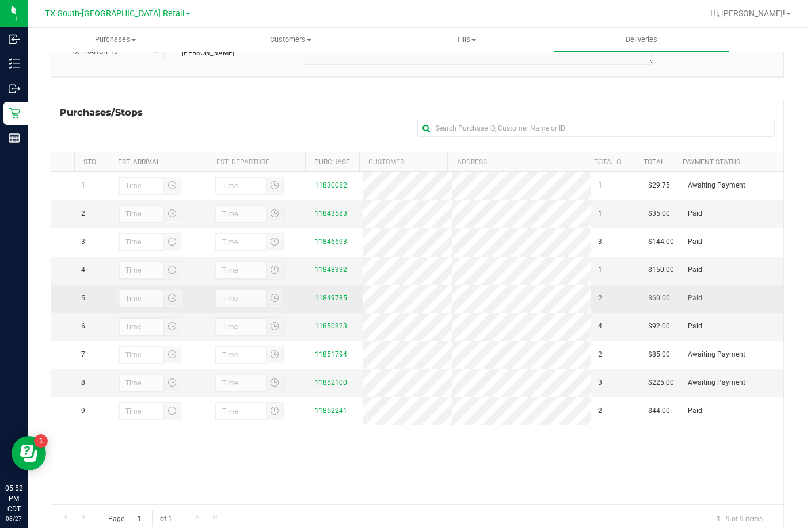
scroll to position [154, 0]
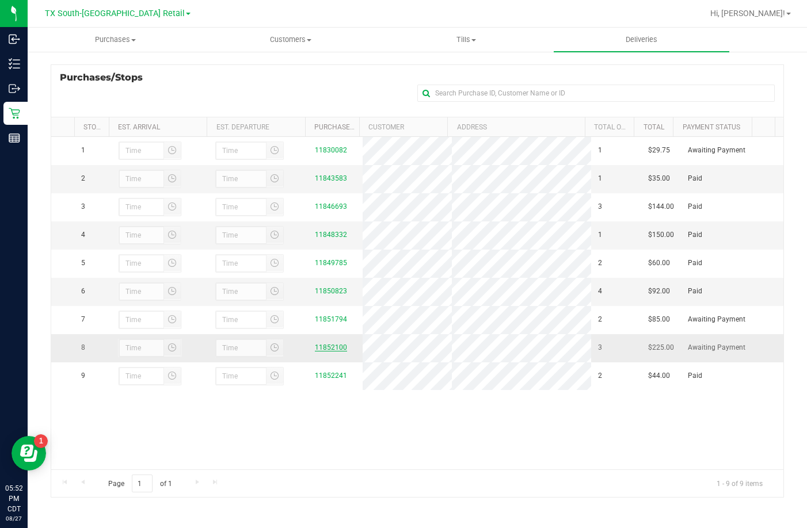
click at [331, 352] on link "11852100" at bounding box center [331, 347] width 32 height 8
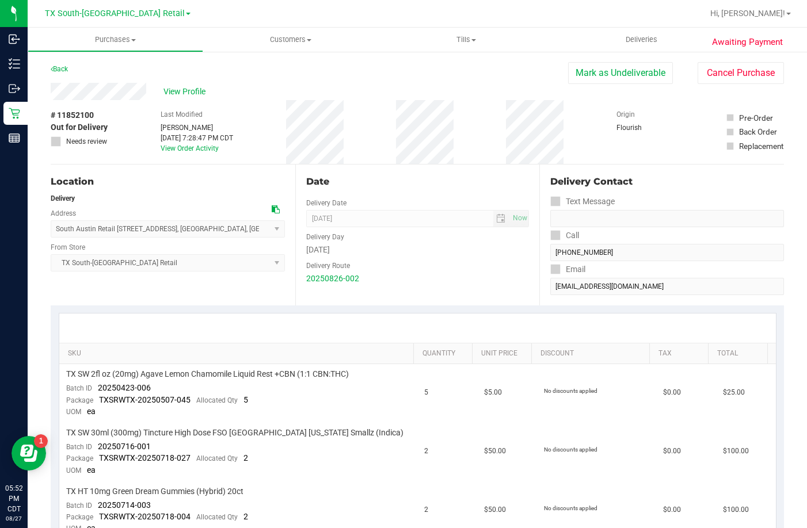
click at [160, 97] on div "View Profile" at bounding box center [309, 91] width 517 height 17
click at [173, 88] on span "View Profile" at bounding box center [186, 92] width 46 height 12
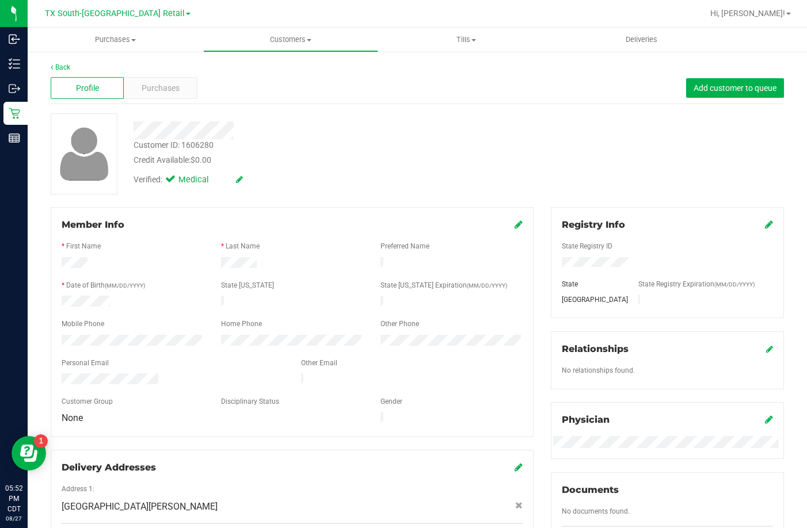
click at [173, 89] on span "Purchases" at bounding box center [161, 88] width 38 height 12
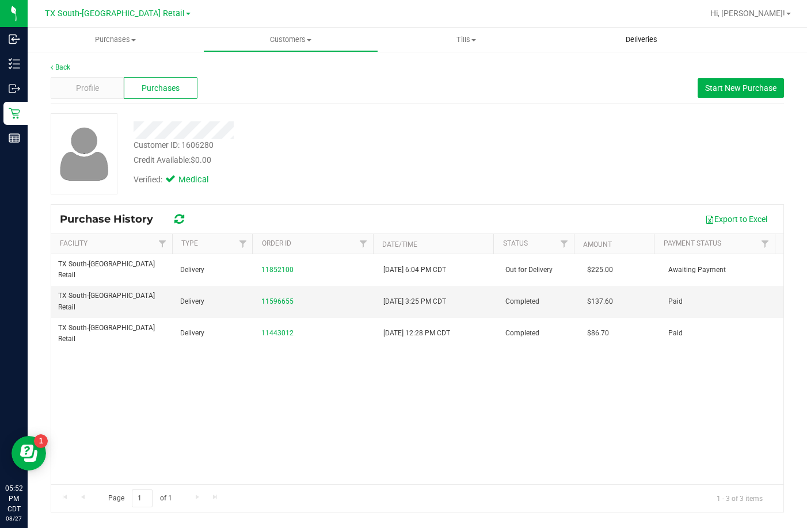
click at [621, 30] on uib-tab-heading "Deliveries" at bounding box center [640, 40] width 175 height 24
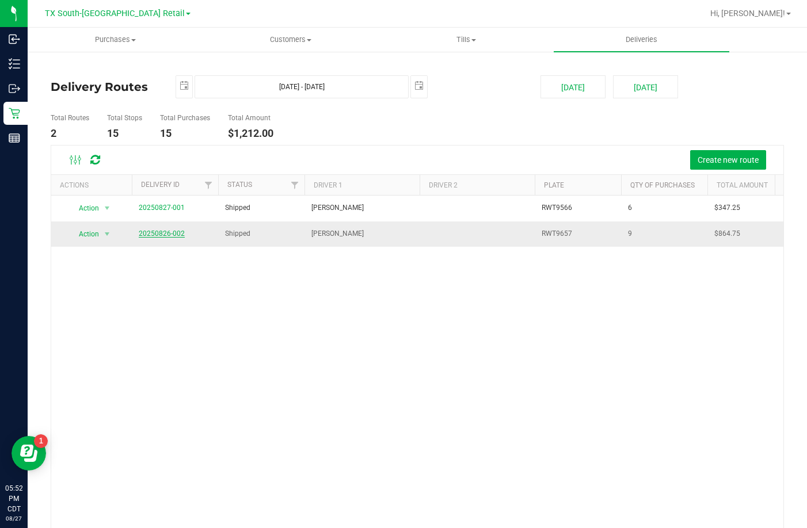
click at [144, 234] on link "20250826-002" at bounding box center [162, 234] width 46 height 8
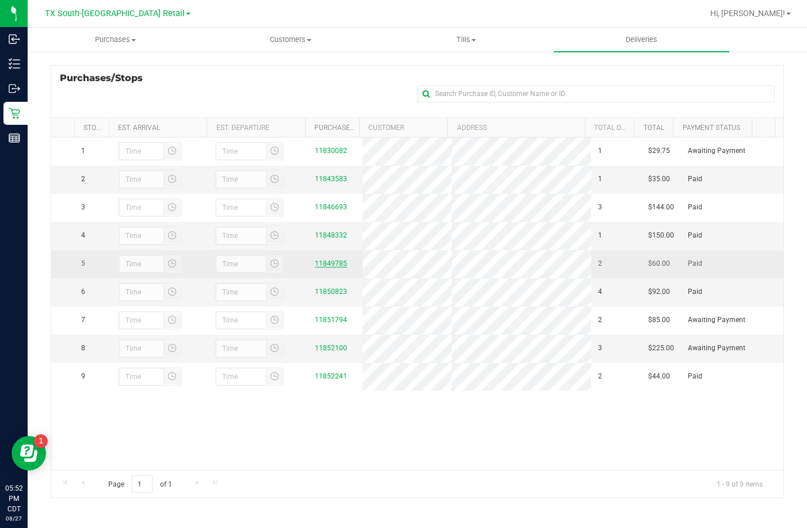
scroll to position [154, 0]
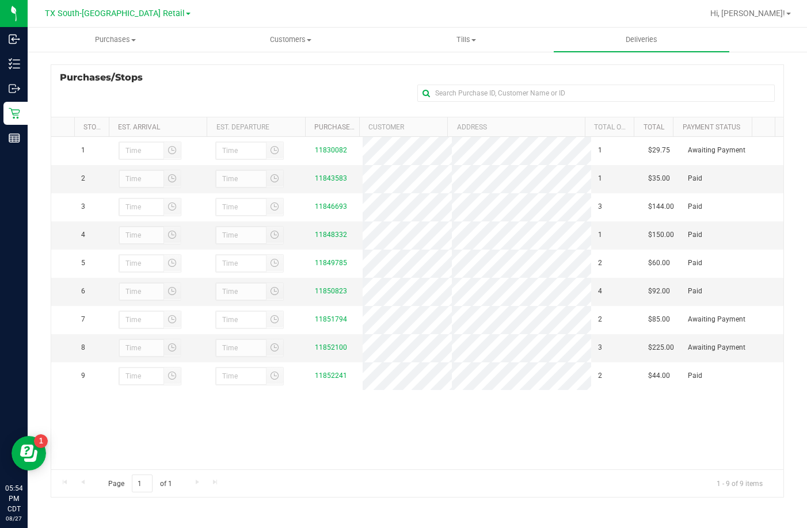
click at [264, 92] on div "Purchases/Stops + Add Purchase" at bounding box center [417, 90] width 733 height 52
click at [189, 86] on div "Purchases/Stops + Add Purchase" at bounding box center [417, 90] width 733 height 52
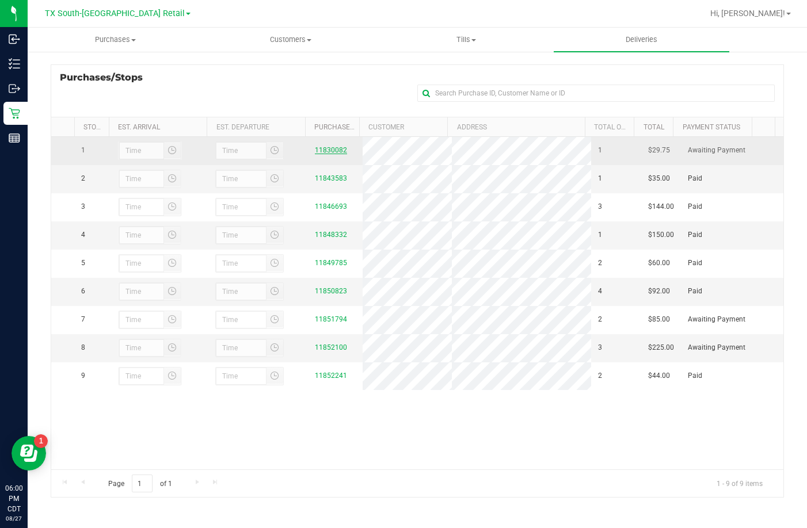
click at [320, 146] on link "11830082" at bounding box center [331, 150] width 32 height 8
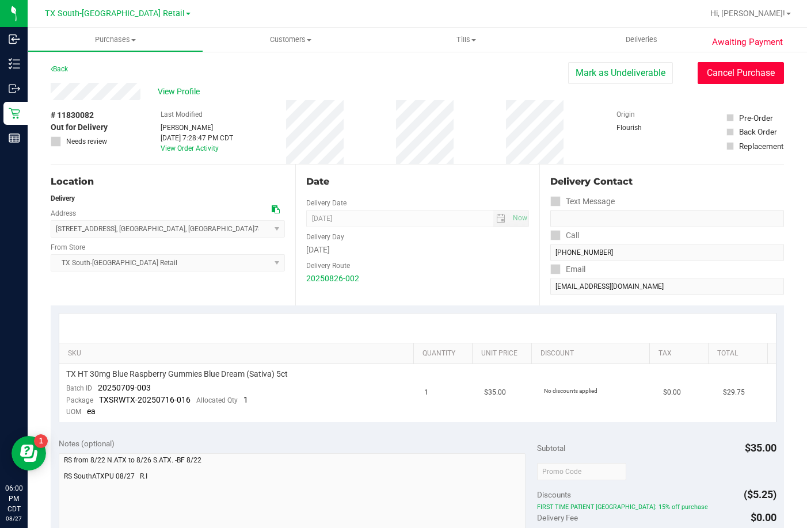
drag, startPoint x: 707, startPoint y: 72, endPoint x: 456, endPoint y: 59, distance: 251.2
click at [708, 72] on button "Cancel Purchase" at bounding box center [740, 73] width 86 height 22
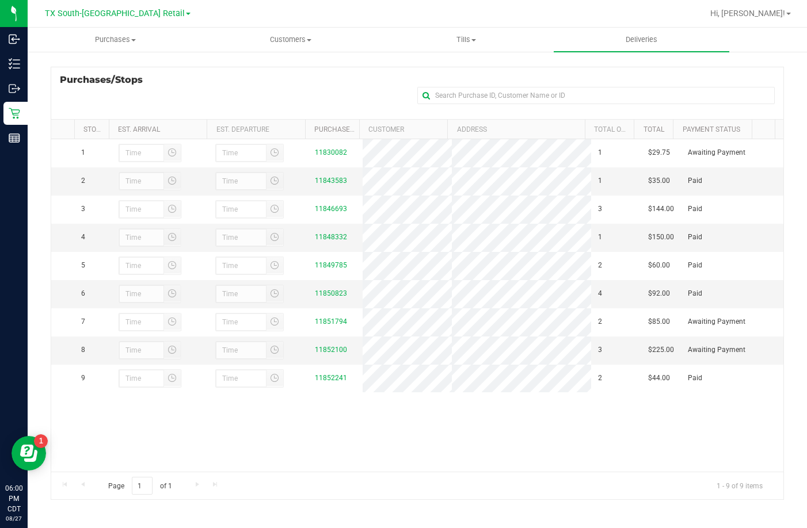
scroll to position [154, 0]
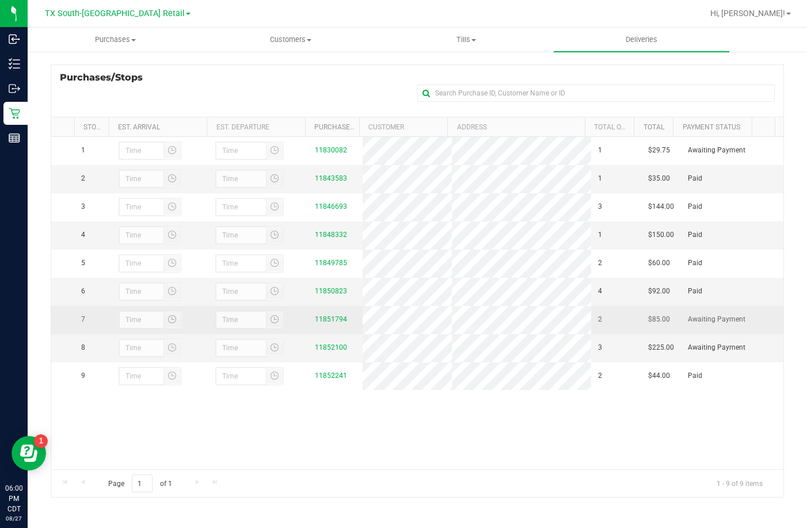
click at [323, 325] on div "11851794" at bounding box center [335, 319] width 41 height 11
click at [324, 323] on link "11851794" at bounding box center [331, 319] width 32 height 8
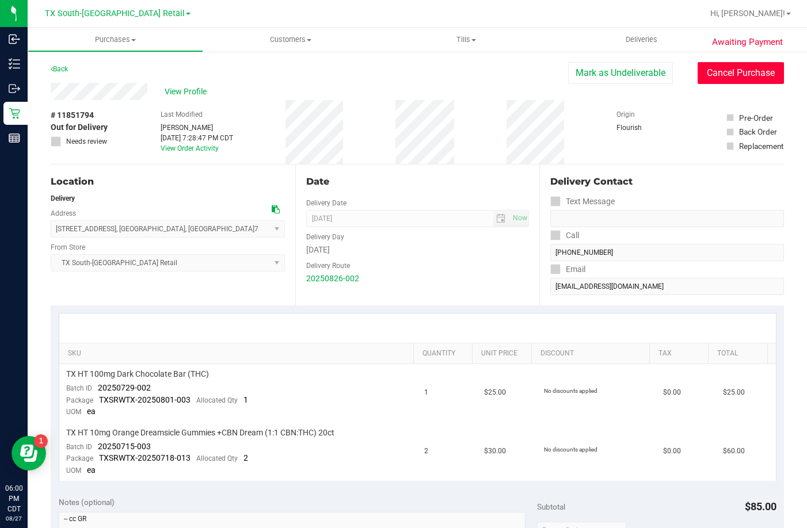
click at [718, 75] on button "Cancel Purchase" at bounding box center [740, 73] width 86 height 22
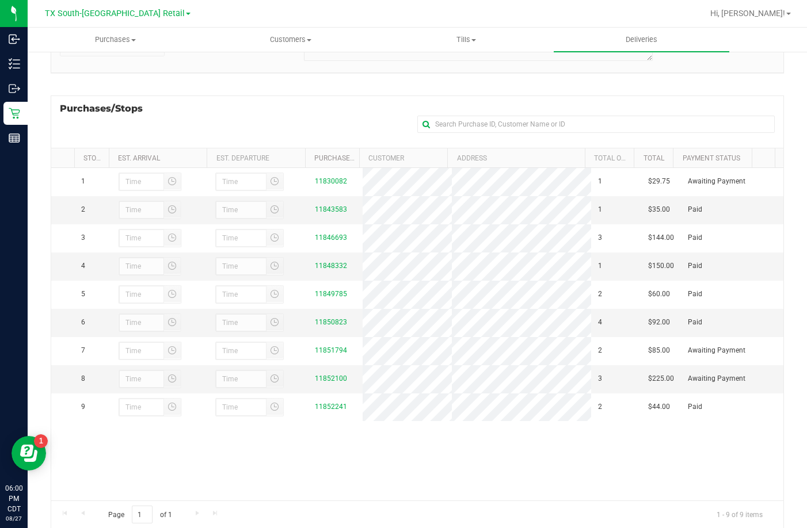
scroll to position [154, 0]
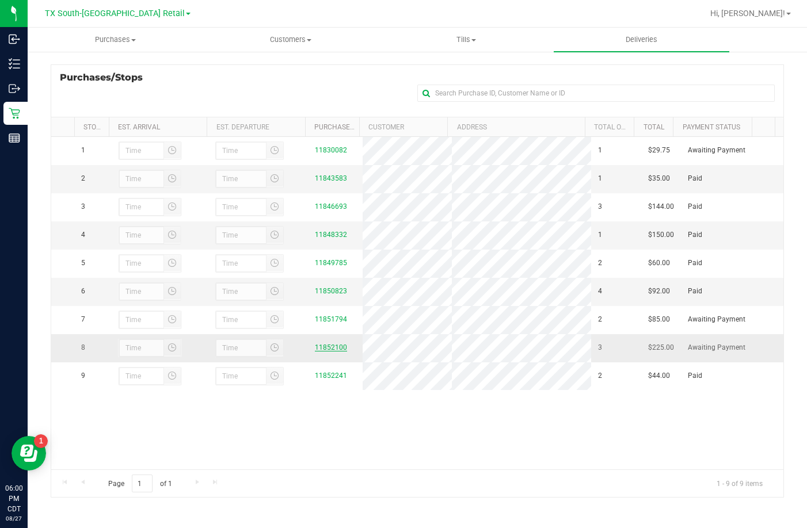
click at [336, 352] on link "11852100" at bounding box center [331, 347] width 32 height 8
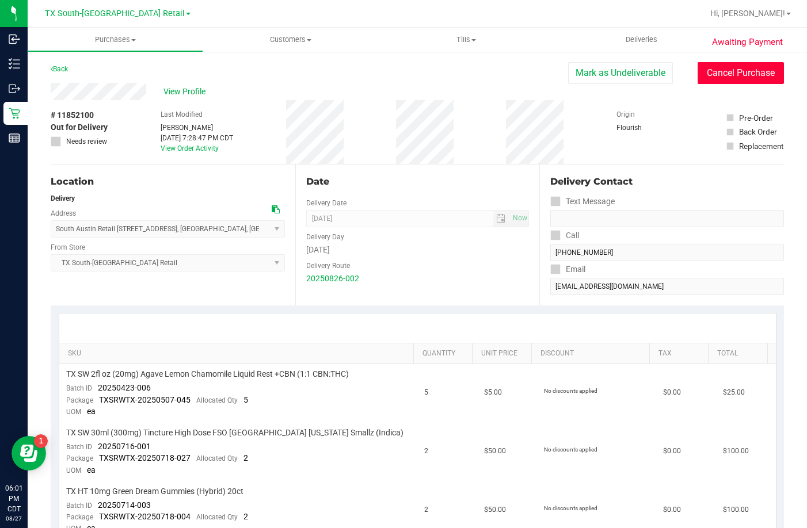
click at [713, 73] on button "Cancel Purchase" at bounding box center [740, 73] width 86 height 22
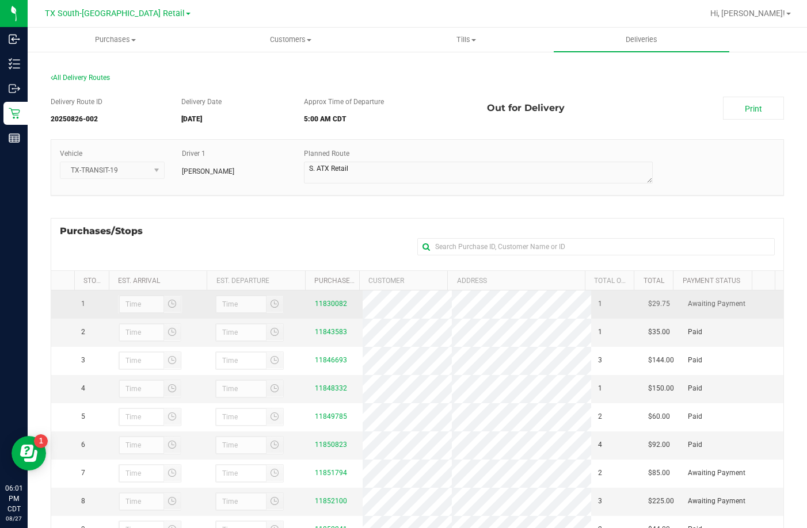
scroll to position [154, 0]
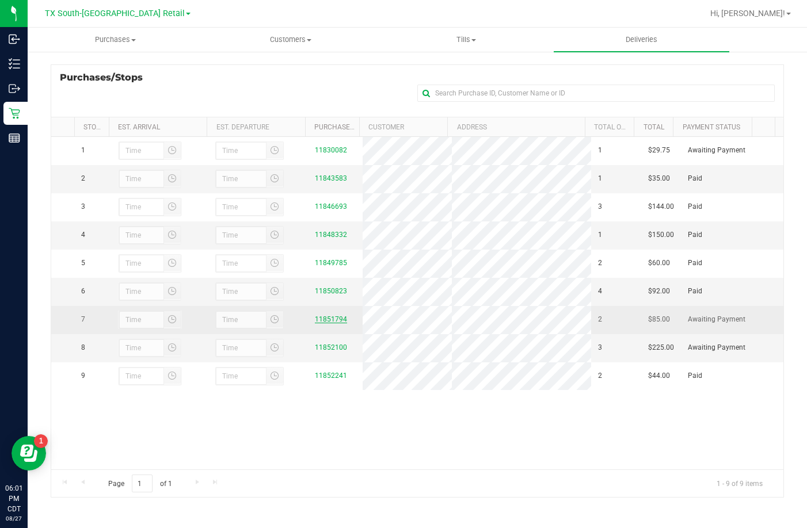
click at [315, 323] on link "11851794" at bounding box center [331, 319] width 32 height 8
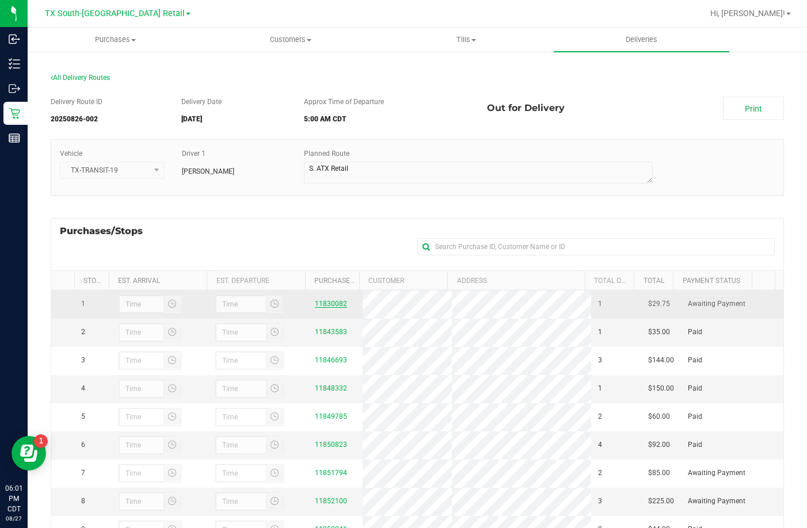
click at [326, 303] on link "11830082" at bounding box center [331, 304] width 32 height 8
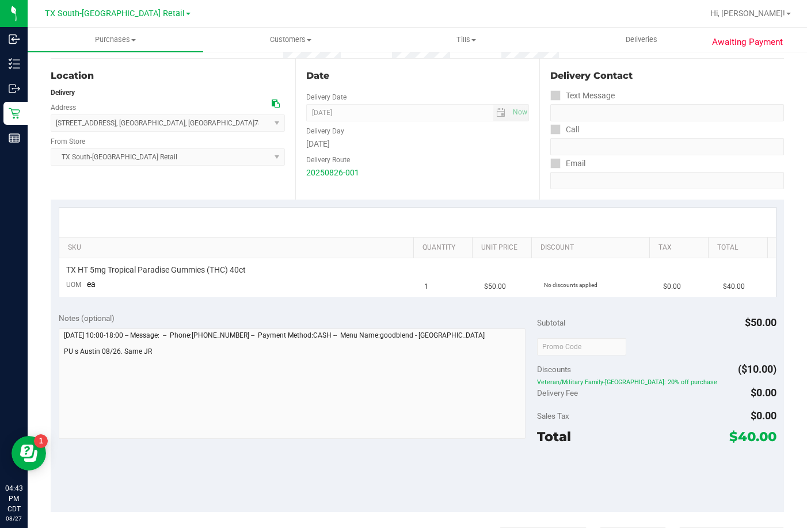
scroll to position [115, 0]
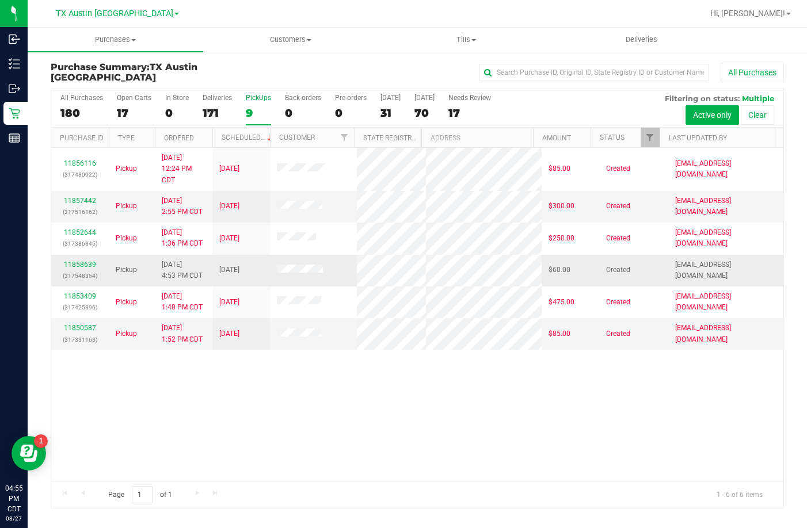
click at [87, 268] on div "11858639 (317548354)" at bounding box center [80, 270] width 44 height 22
click at [86, 266] on link "11858639" at bounding box center [80, 265] width 32 height 8
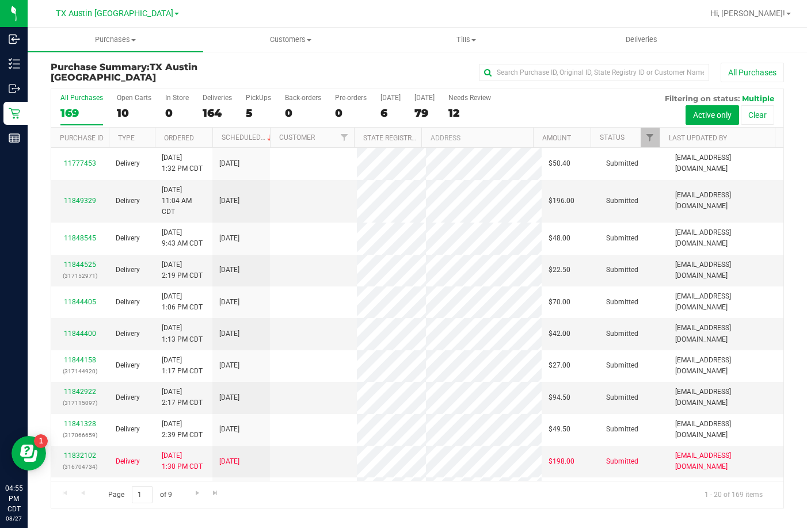
click at [242, 116] on div "All Purchases 169 Open Carts 10 In Store 0 Deliveries 164 PickUps 5 Back-orders…" at bounding box center [417, 108] width 732 height 39
click at [247, 117] on div "5" at bounding box center [258, 112] width 25 height 13
click at [0, 0] on input "PickUps 5" at bounding box center [0, 0] width 0 height 0
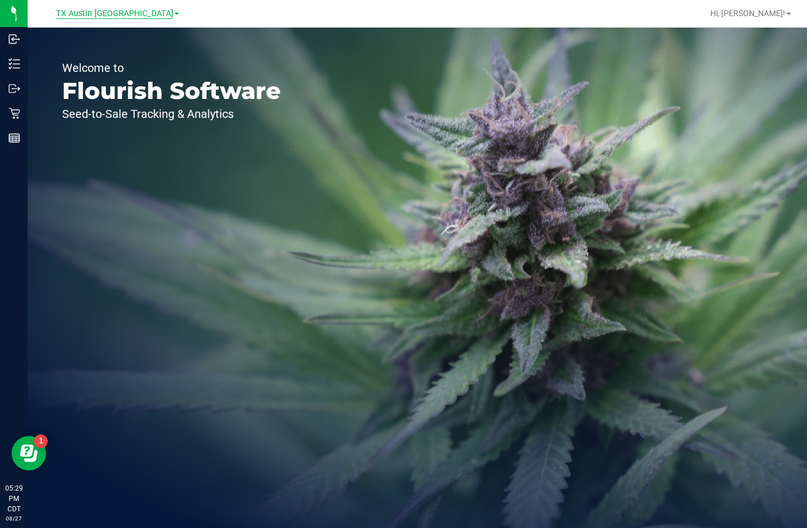
click at [102, 14] on span "TX Austin [GEOGRAPHIC_DATA]" at bounding box center [114, 14] width 117 height 10
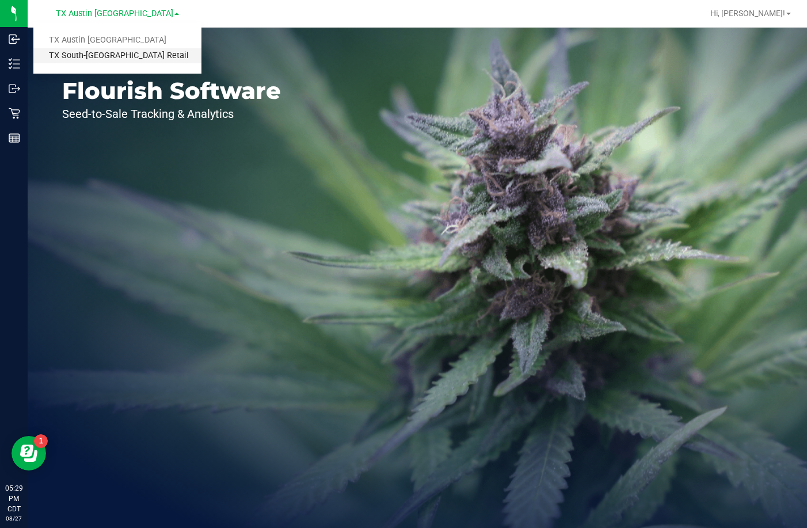
click at [95, 54] on link "TX South-[GEOGRAPHIC_DATA] Retail" at bounding box center [117, 56] width 168 height 16
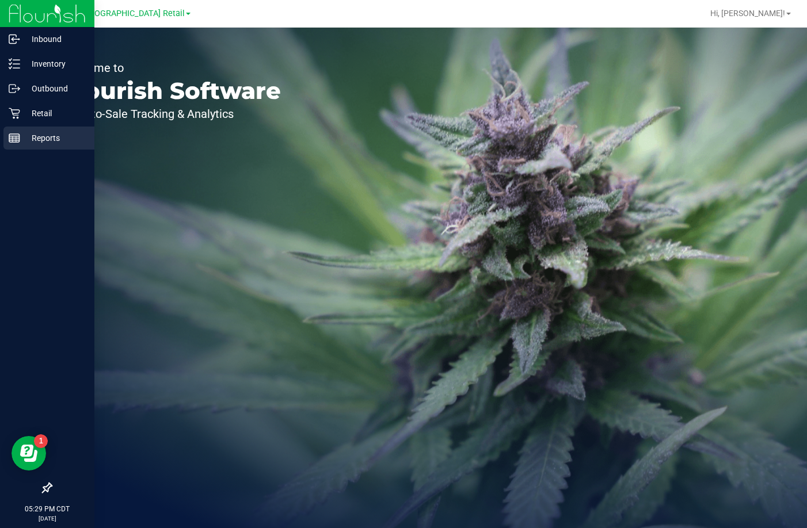
click at [22, 135] on p "Reports" at bounding box center [54, 138] width 69 height 14
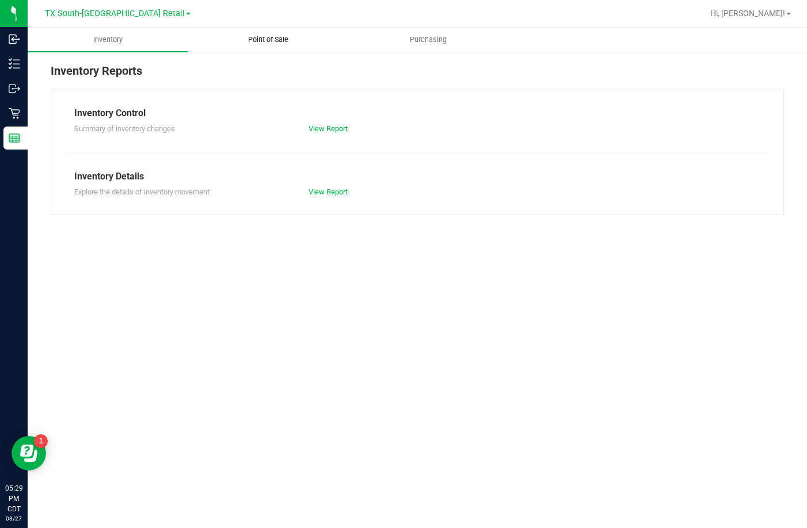
click at [231, 37] on uib-tab-heading "Point of Sale" at bounding box center [268, 39] width 159 height 23
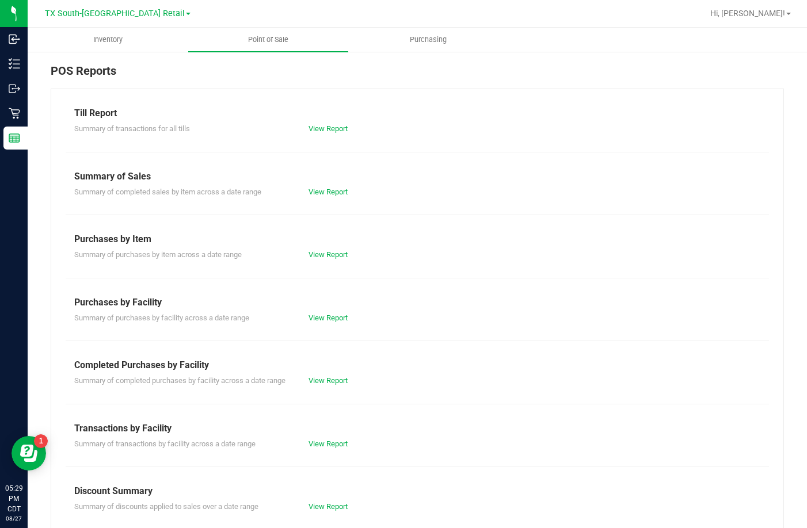
click at [327, 376] on div "View Report" at bounding box center [358, 381] width 117 height 12
click at [327, 381] on link "View Report" at bounding box center [327, 380] width 39 height 9
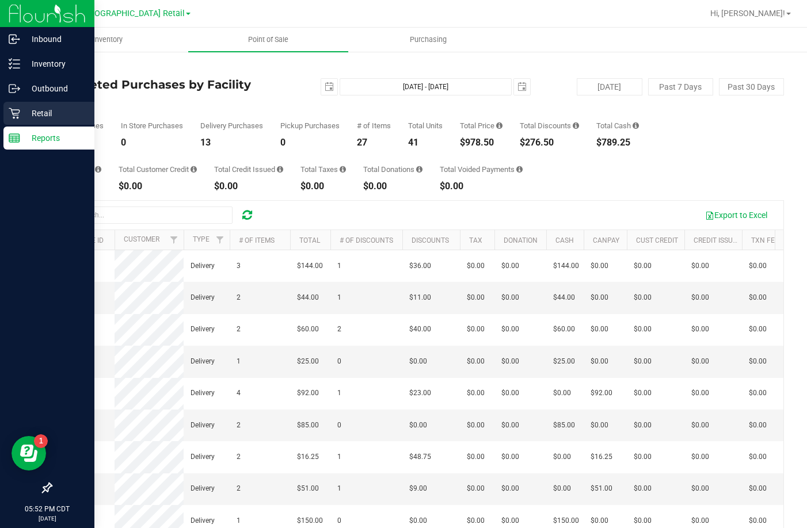
click at [21, 109] on p "Retail" at bounding box center [54, 113] width 69 height 14
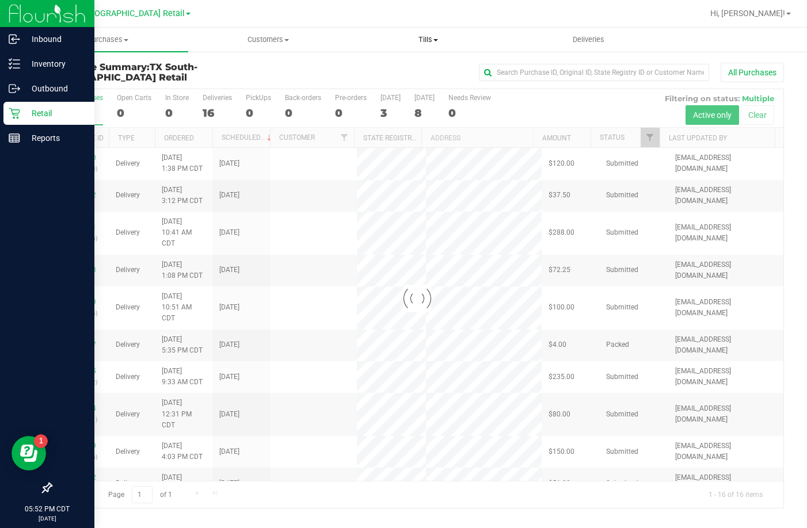
click at [440, 39] on span "Tills" at bounding box center [428, 40] width 159 height 10
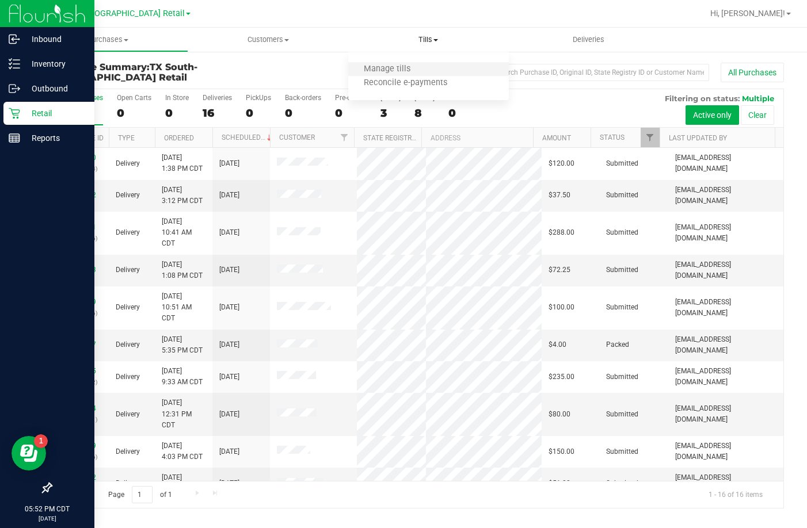
click at [437, 69] on li "Manage tills" at bounding box center [428, 70] width 161 height 14
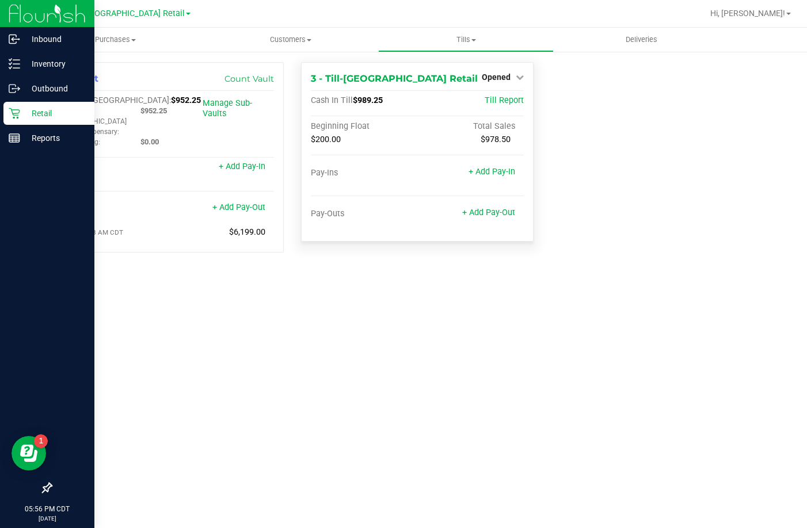
drag, startPoint x: 487, startPoint y: 87, endPoint x: 502, endPoint y: 72, distance: 21.2
click at [491, 83] on div "3 - Till-South Austin Retail Opened Close Till Cash In Till $989.25 Till Report…" at bounding box center [417, 152] width 233 height 180
click at [502, 81] on span "Opened" at bounding box center [496, 76] width 29 height 9
click at [506, 106] on link "Close Till" at bounding box center [497, 101] width 31 height 9
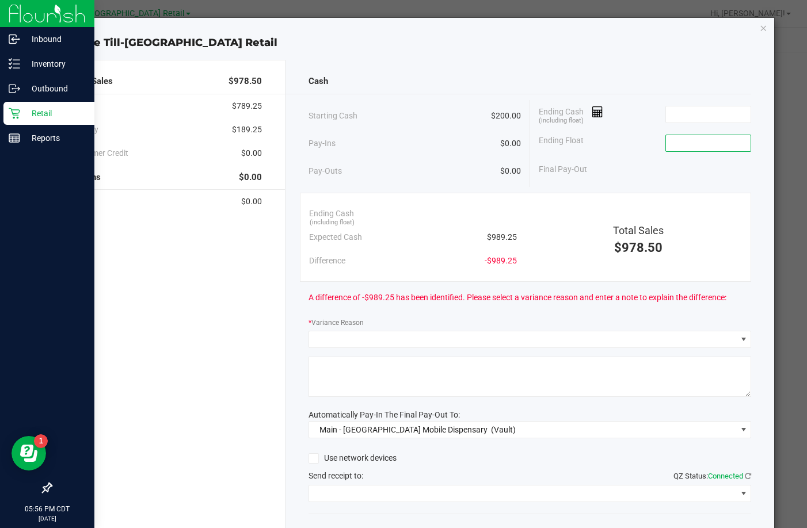
click at [683, 148] on input at bounding box center [708, 143] width 85 height 16
type input "$200.00"
click at [677, 120] on input at bounding box center [708, 114] width 85 height 16
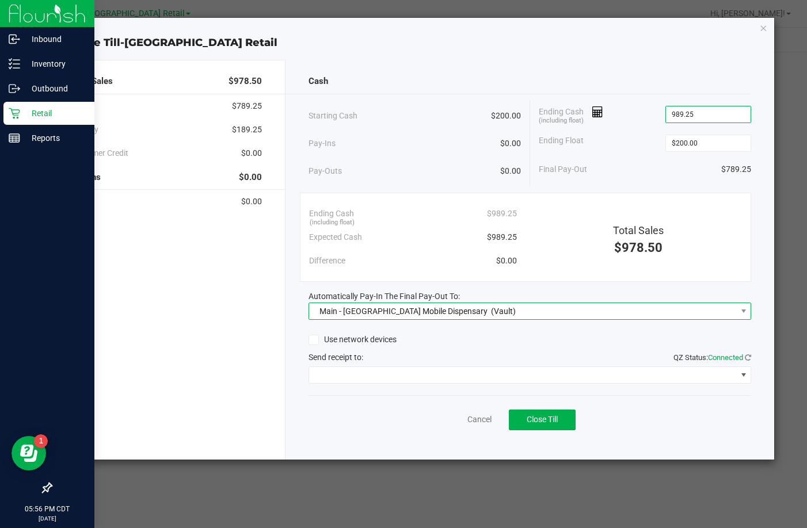
type input "$989.25"
click at [380, 311] on span "Main - TX Mobile Dispensary" at bounding box center [403, 311] width 168 height 9
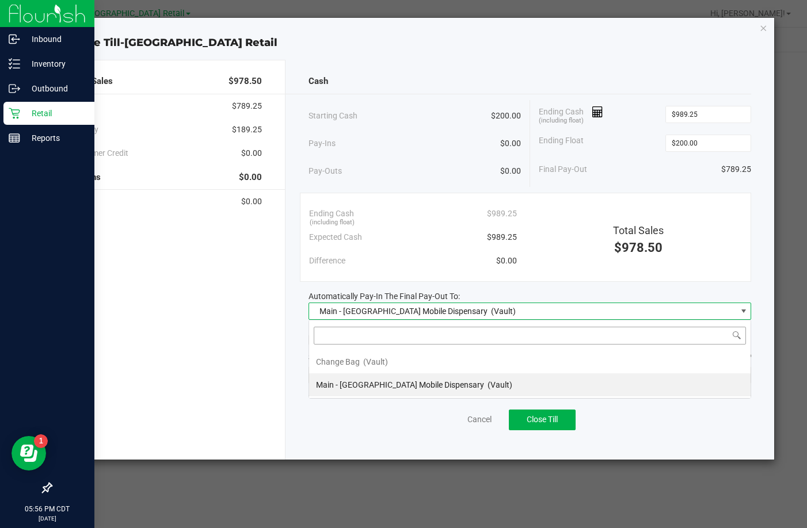
scroll to position [17, 442]
click at [344, 403] on div "Cancel Close Till" at bounding box center [529, 417] width 442 height 44
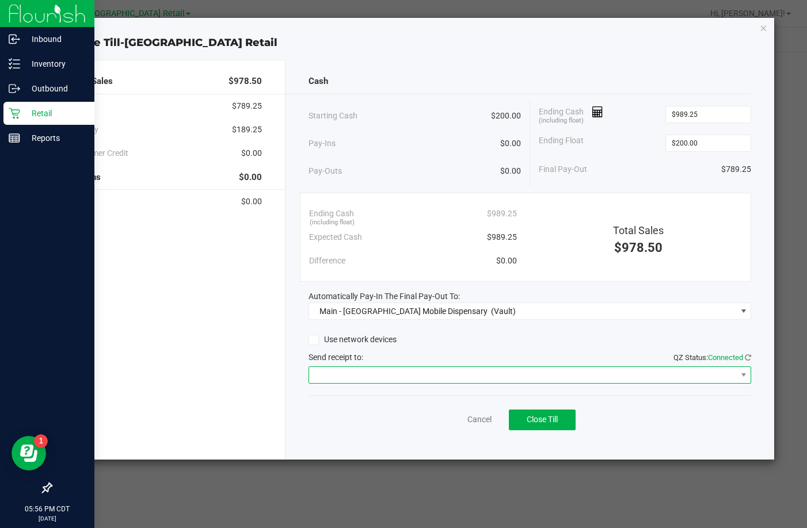
click at [340, 372] on span at bounding box center [522, 375] width 427 height 16
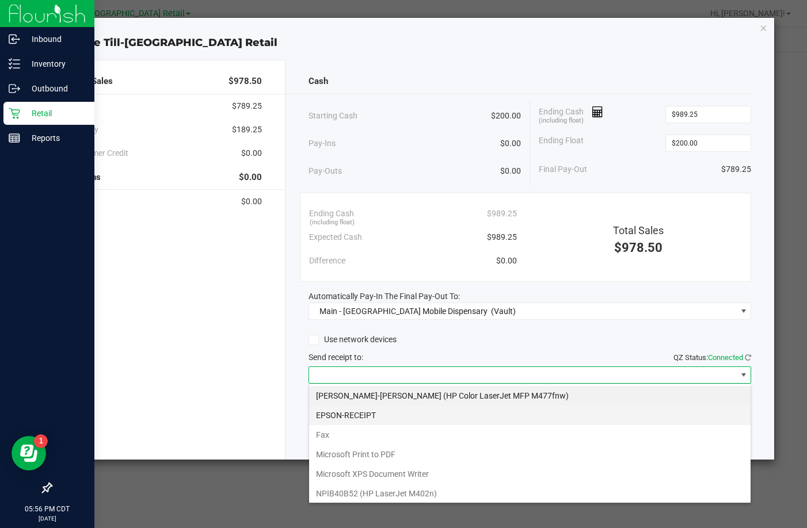
click at [353, 413] on li "EPSON-RECEIPT" at bounding box center [529, 416] width 441 height 20
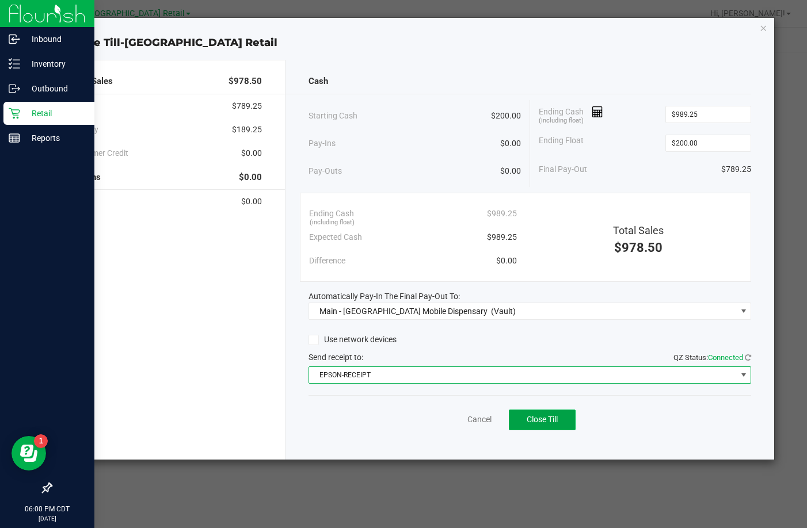
click at [542, 418] on span "Close Till" at bounding box center [541, 419] width 31 height 9
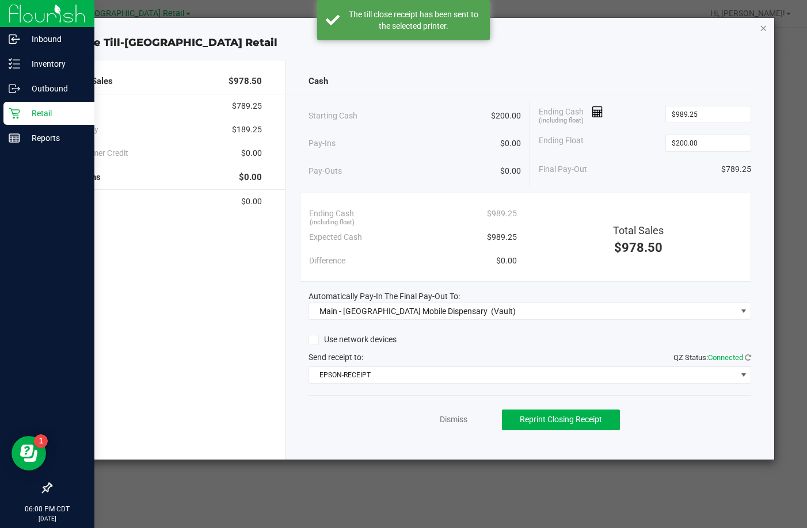
click at [763, 30] on icon "button" at bounding box center [763, 28] width 8 height 14
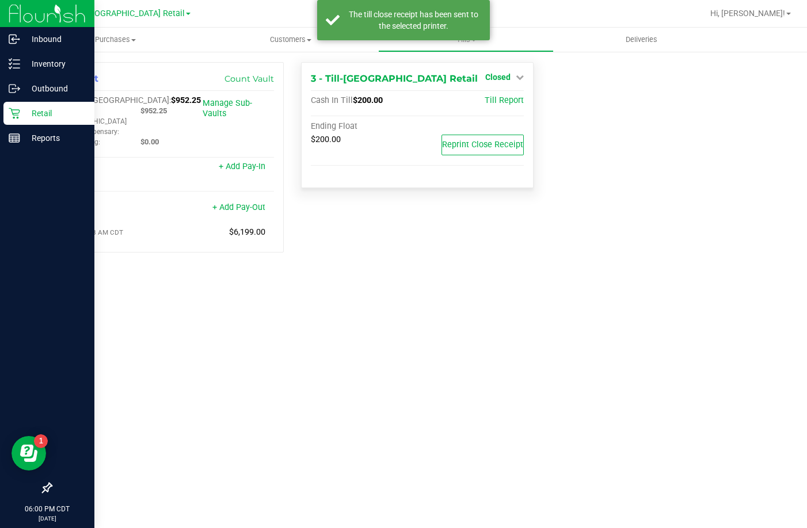
click at [491, 77] on span "Closed" at bounding box center [497, 76] width 25 height 9
click at [486, 102] on link "Open Till" at bounding box center [497, 101] width 30 height 9
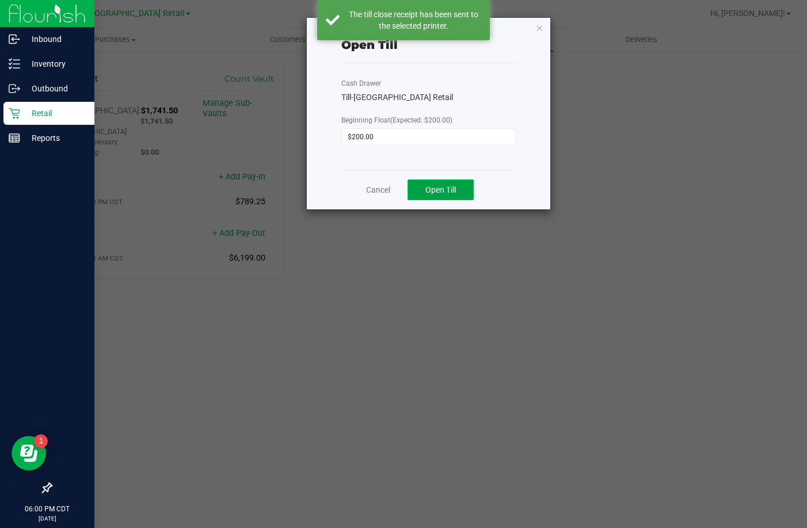
click at [450, 189] on span "Open Till" at bounding box center [440, 189] width 30 height 9
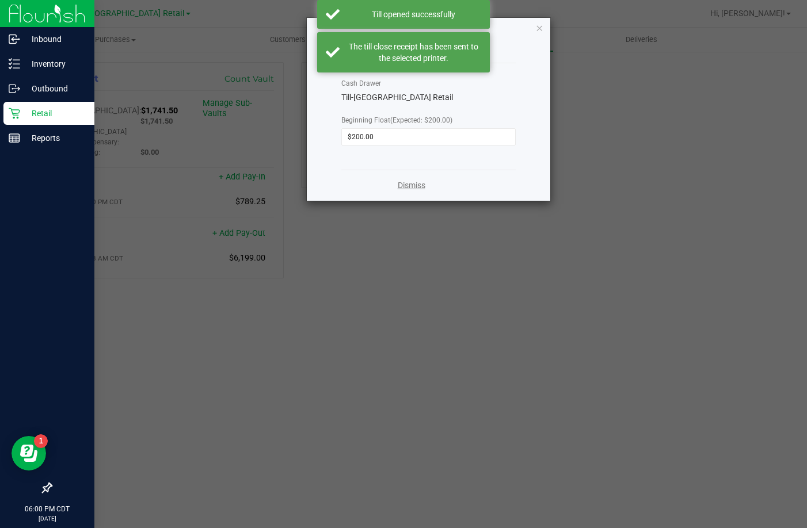
click at [403, 183] on link "Dismiss" at bounding box center [412, 186] width 28 height 12
